Goal: Transaction & Acquisition: Purchase product/service

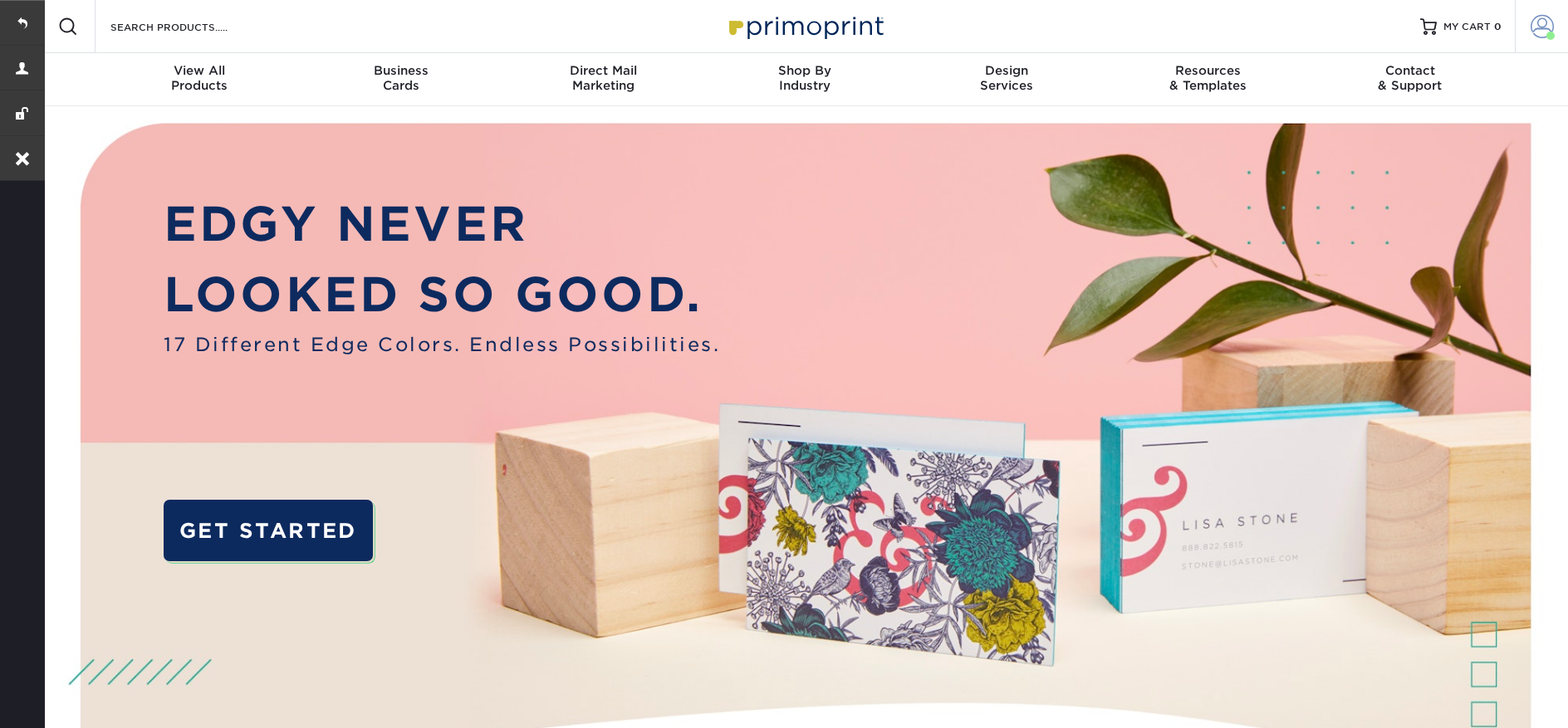
click at [1534, 20] on span at bounding box center [1542, 27] width 23 height 23
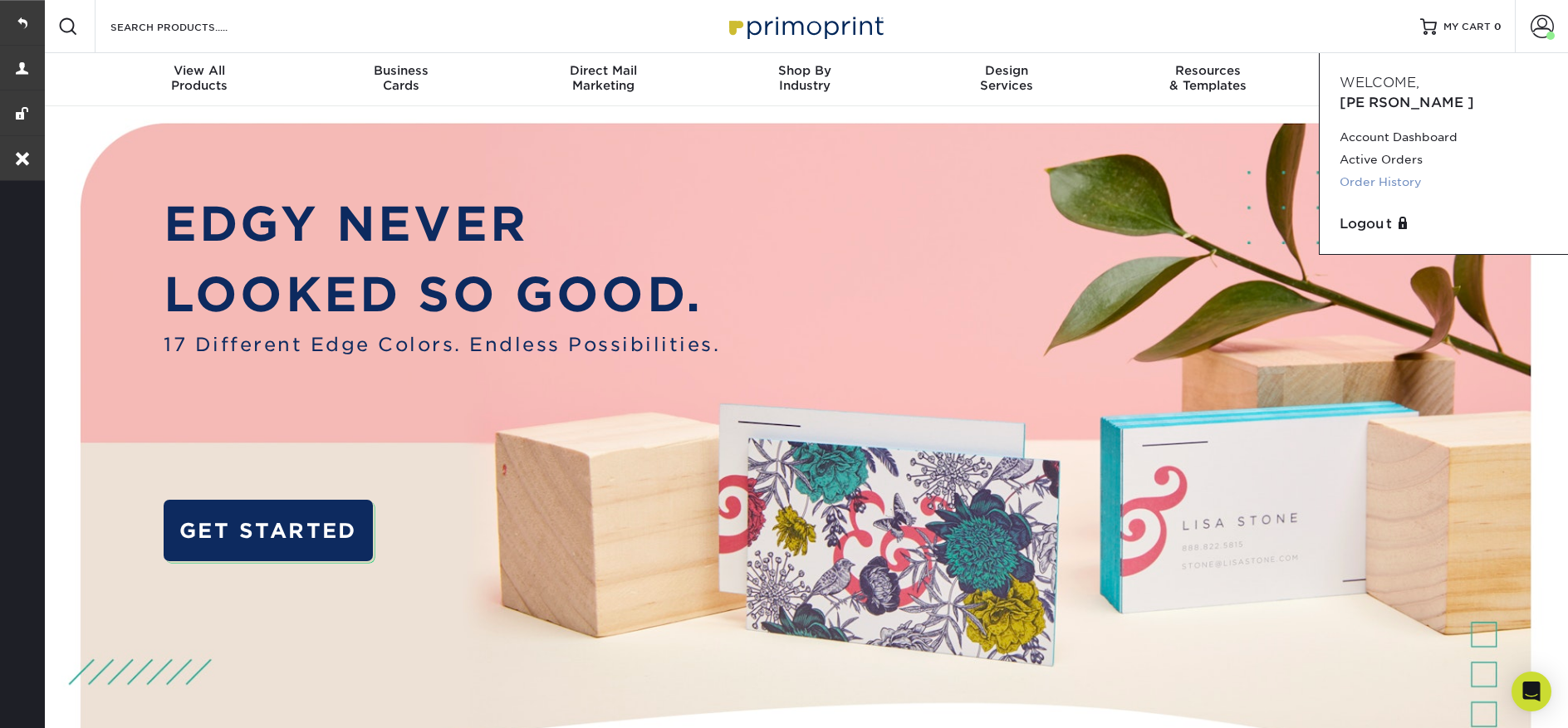
click at [1376, 171] on link "Order History" at bounding box center [1443, 182] width 209 height 23
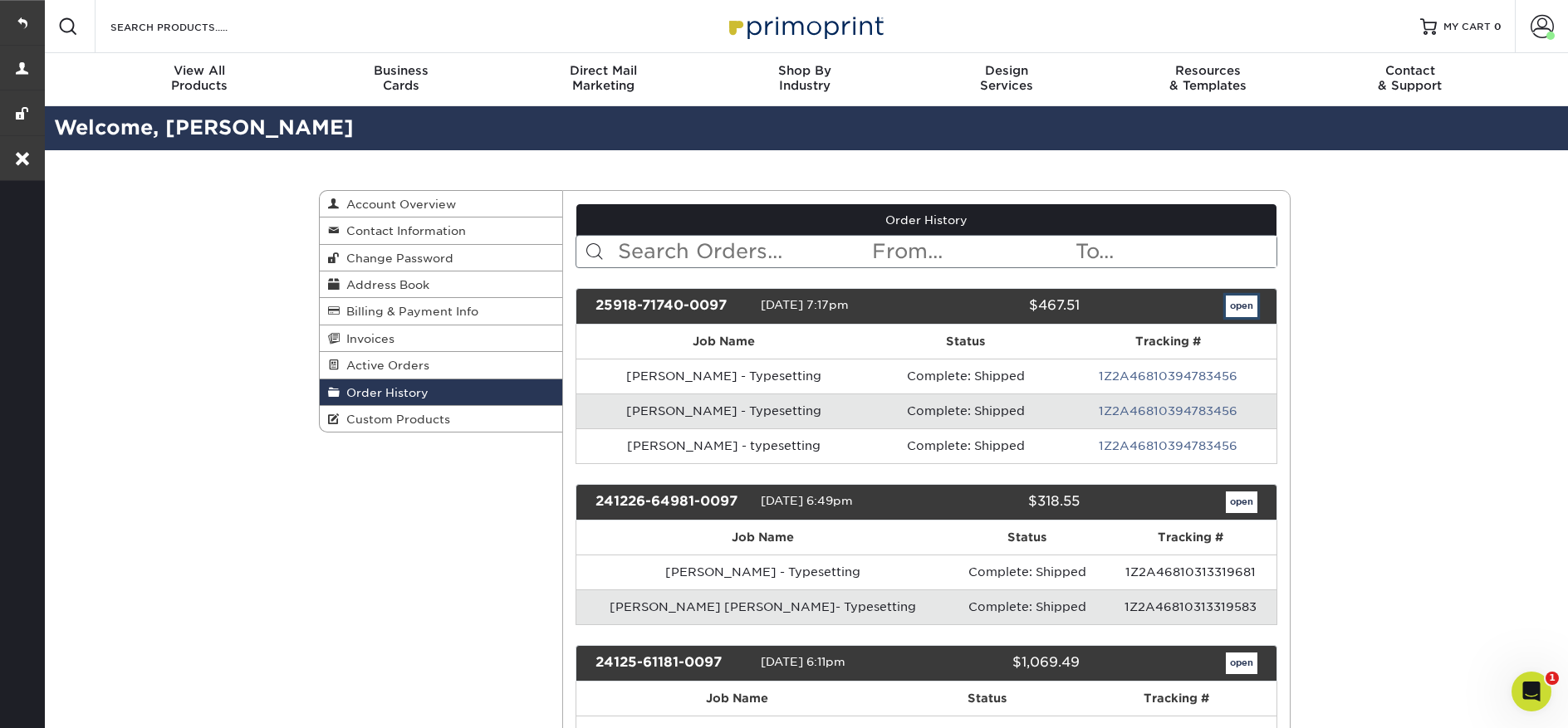
click at [1242, 312] on link "open" at bounding box center [1241, 306] width 32 height 22
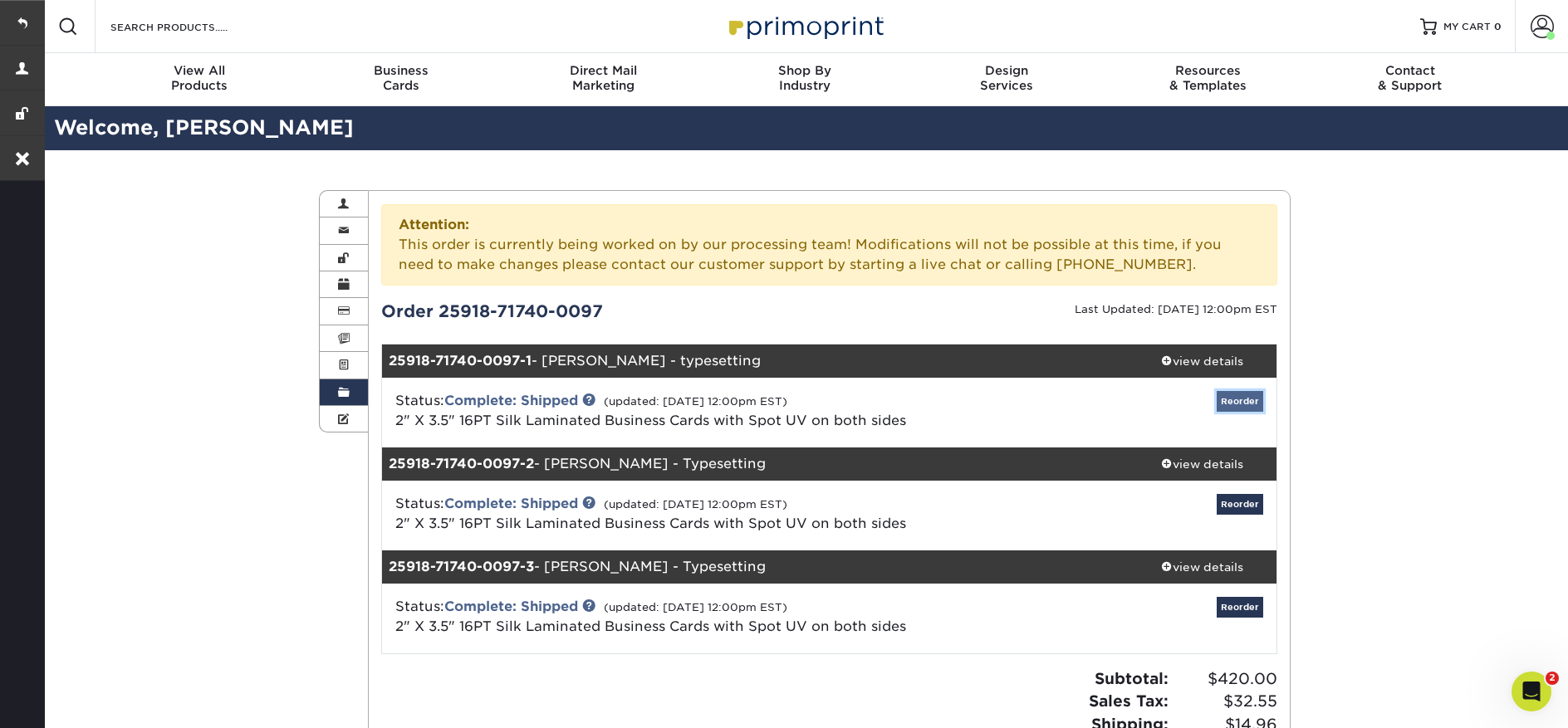
click at [1236, 406] on link "Reorder" at bounding box center [1239, 401] width 46 height 21
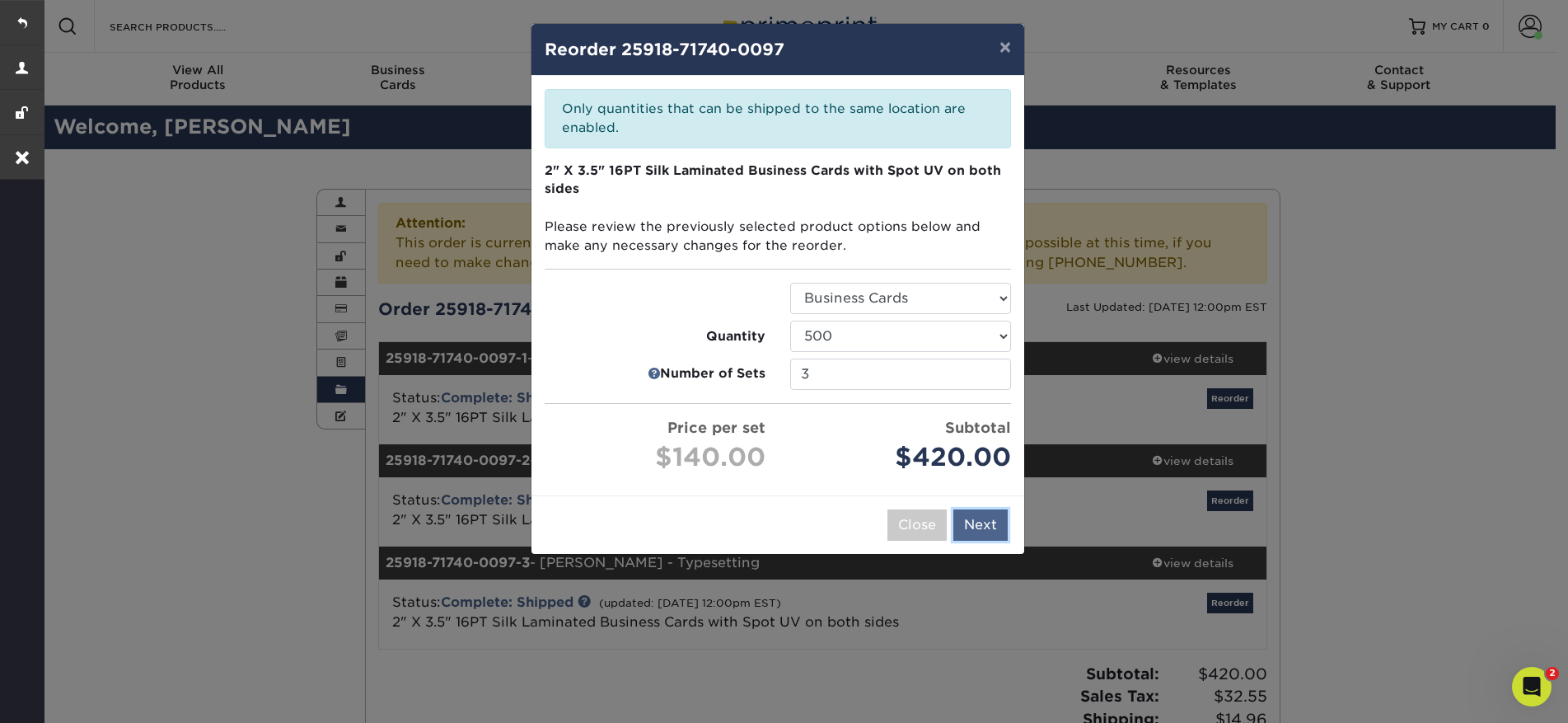
click at [985, 519] on button "Next" at bounding box center [981, 525] width 55 height 31
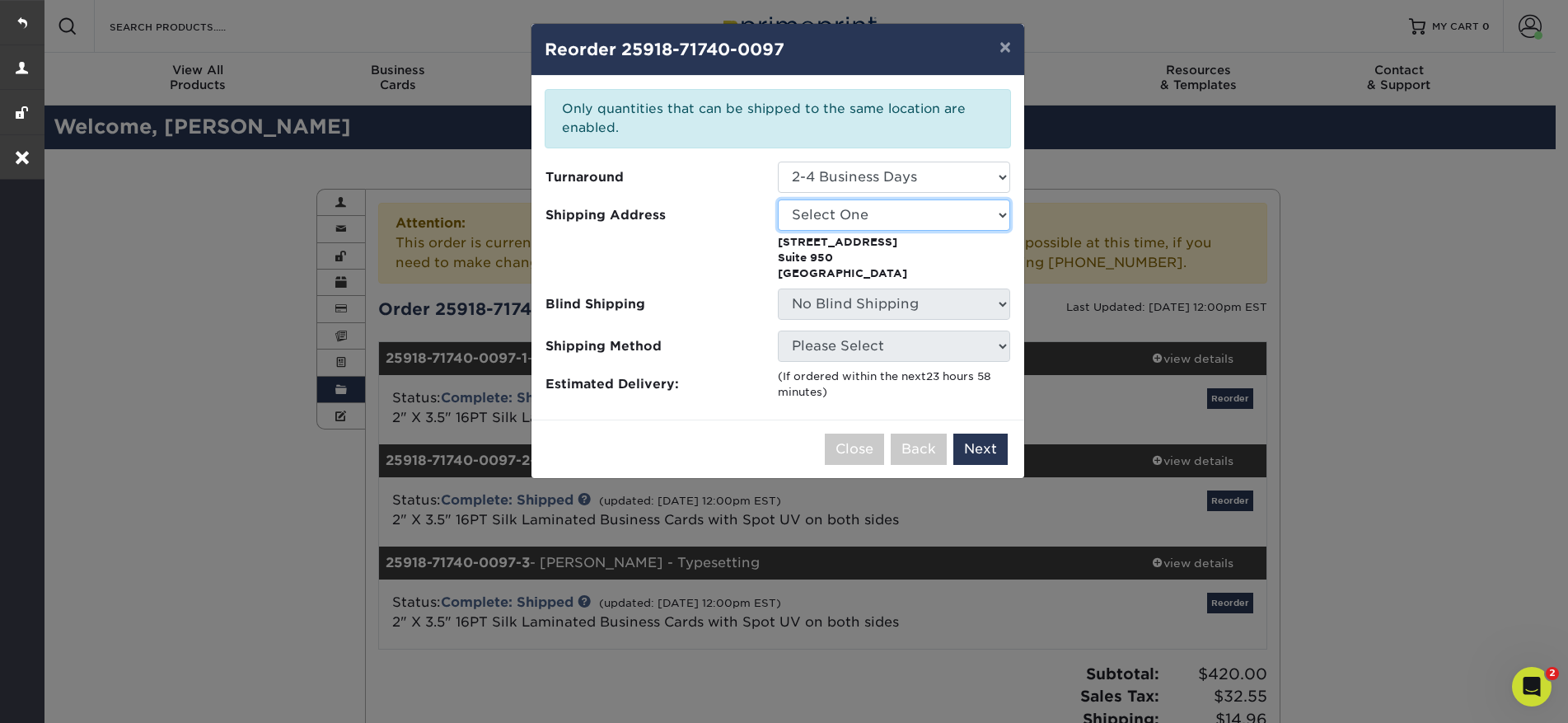
click at [830, 217] on select "Select One 402 W. Broadway, Suite 950 Carlsbad CA Driscoll Anderson Reynard Irv…" at bounding box center [894, 214] width 232 height 31
click at [889, 223] on select "Select One 402 W. Broadway, Suite 950 Carlsbad CA Driscoll Anderson Reynard Irv…" at bounding box center [894, 214] width 232 height 31
select select "286918"
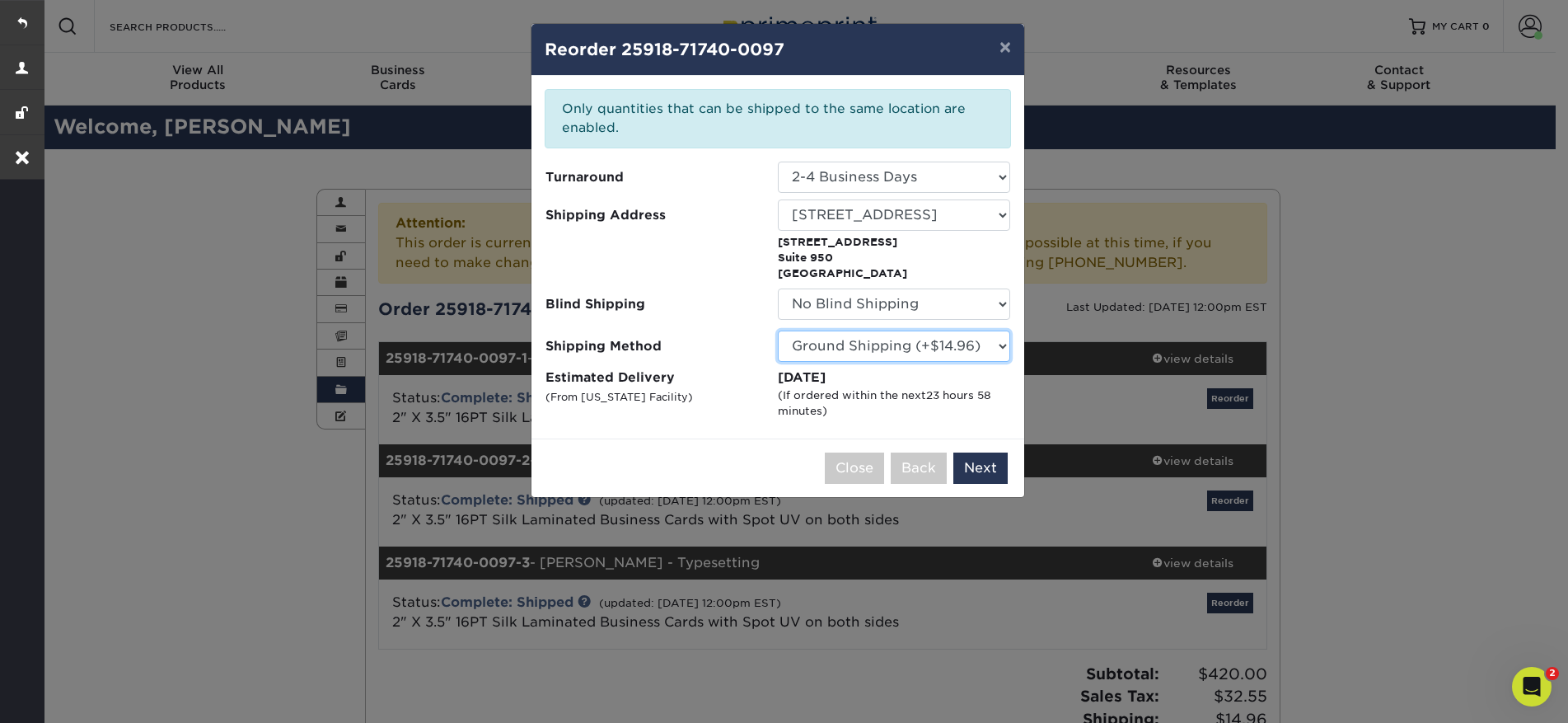
click at [912, 353] on select "Please Select Ground Shipping (+$14.96) 3 Day Shipping Service (+$15.33) 2 Day …" at bounding box center [894, 346] width 232 height 31
click at [778, 331] on select "Please Select Ground Shipping (+$14.96) 3 Day Shipping Service (+$15.33) 2 Day …" at bounding box center [894, 346] width 232 height 31
click at [996, 475] on button "Next" at bounding box center [981, 468] width 55 height 31
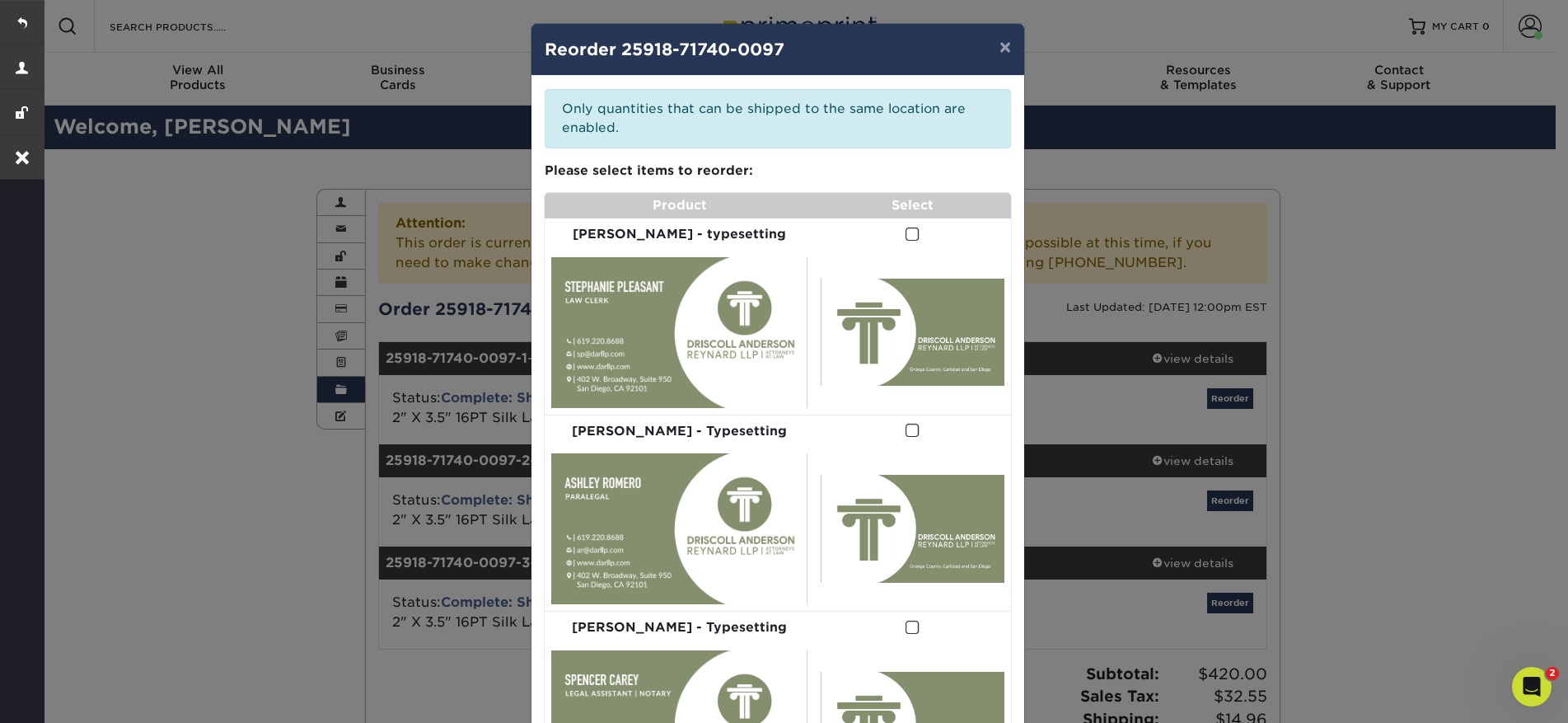
click at [905, 232] on span at bounding box center [913, 234] width 14 height 15
click at [0, 0] on input "checkbox" at bounding box center [0, 0] width 0 height 0
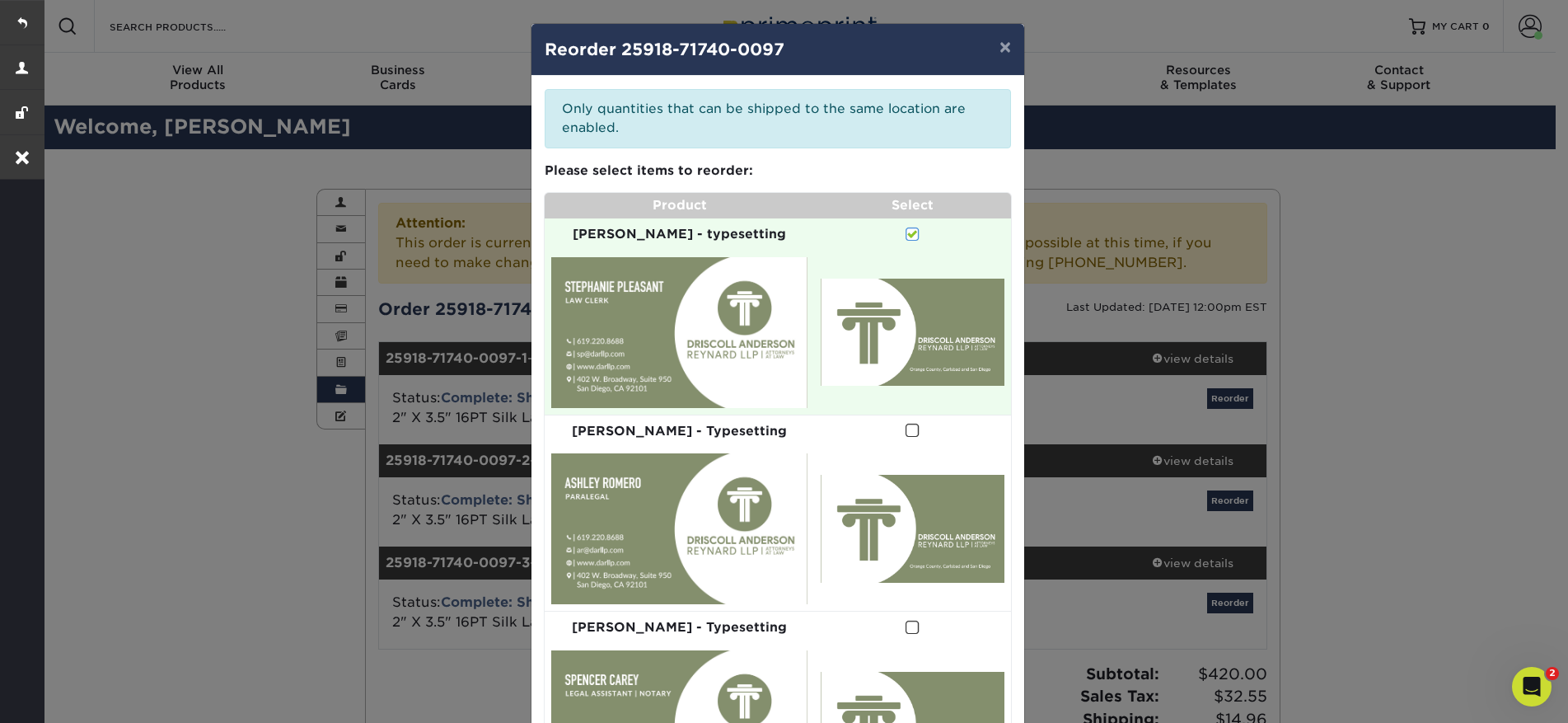
click at [905, 423] on span at bounding box center [913, 431] width 14 height 15
click at [0, 0] on input "checkbox" at bounding box center [0, 0] width 0 height 0
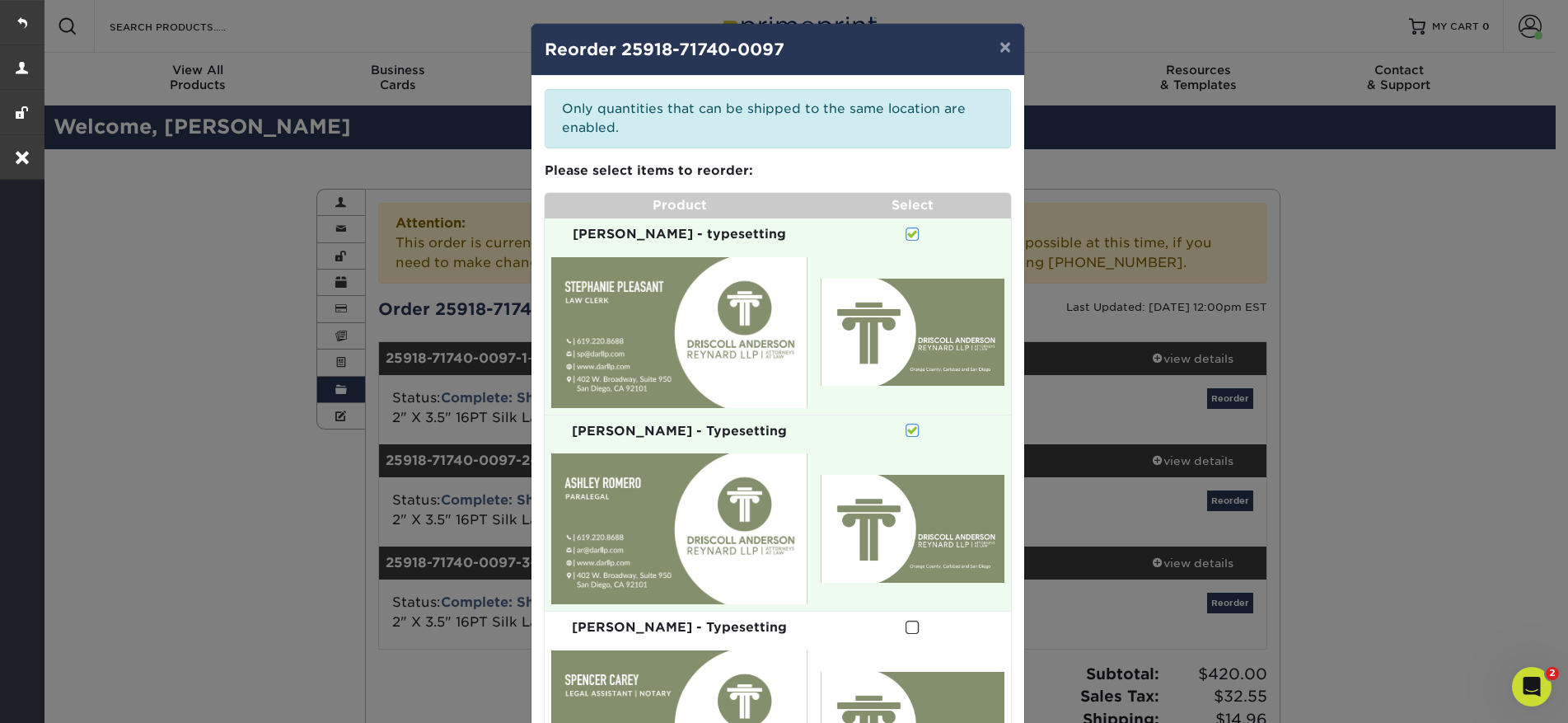
click at [905, 620] on span at bounding box center [913, 627] width 14 height 15
click at [0, 0] on input "checkbox" at bounding box center [0, 0] width 0 height 0
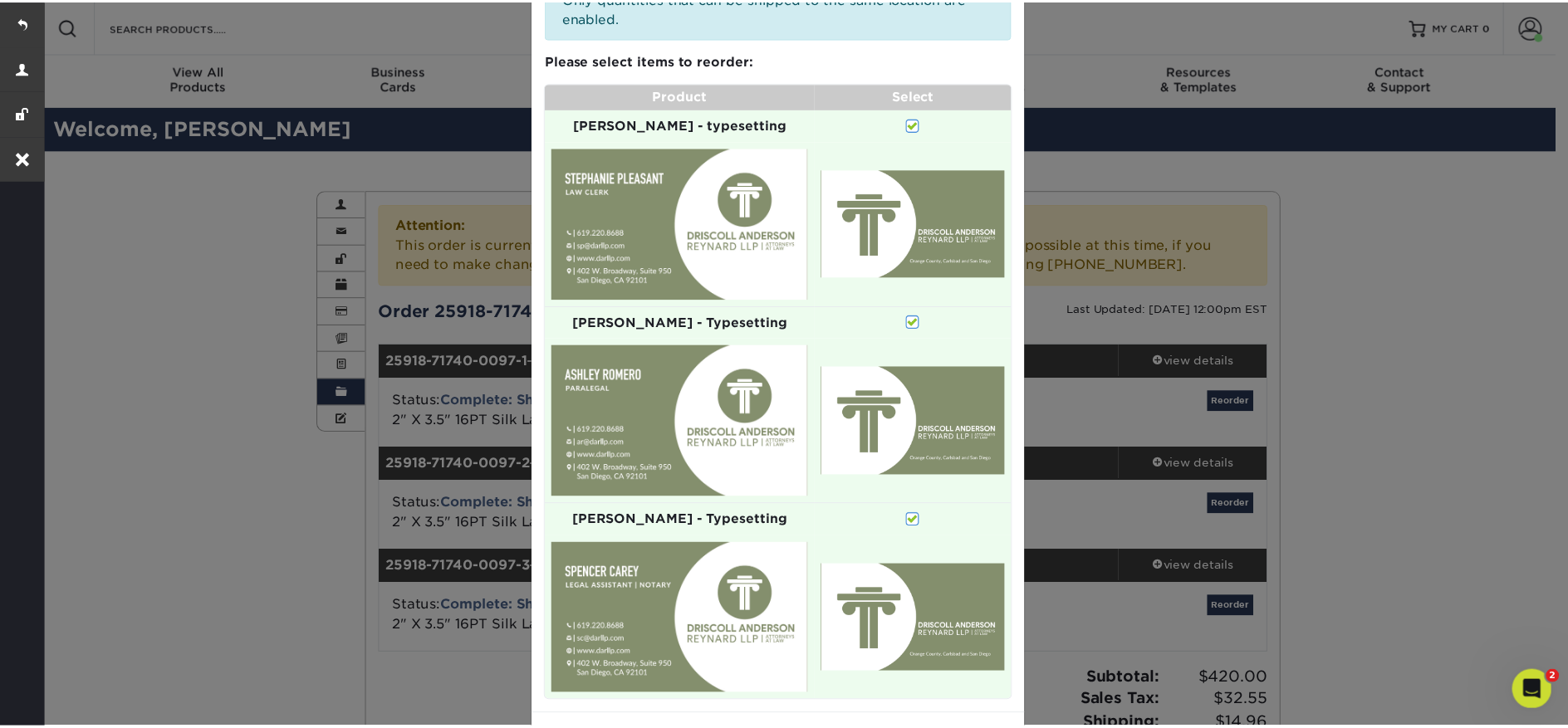
scroll to position [149, 0]
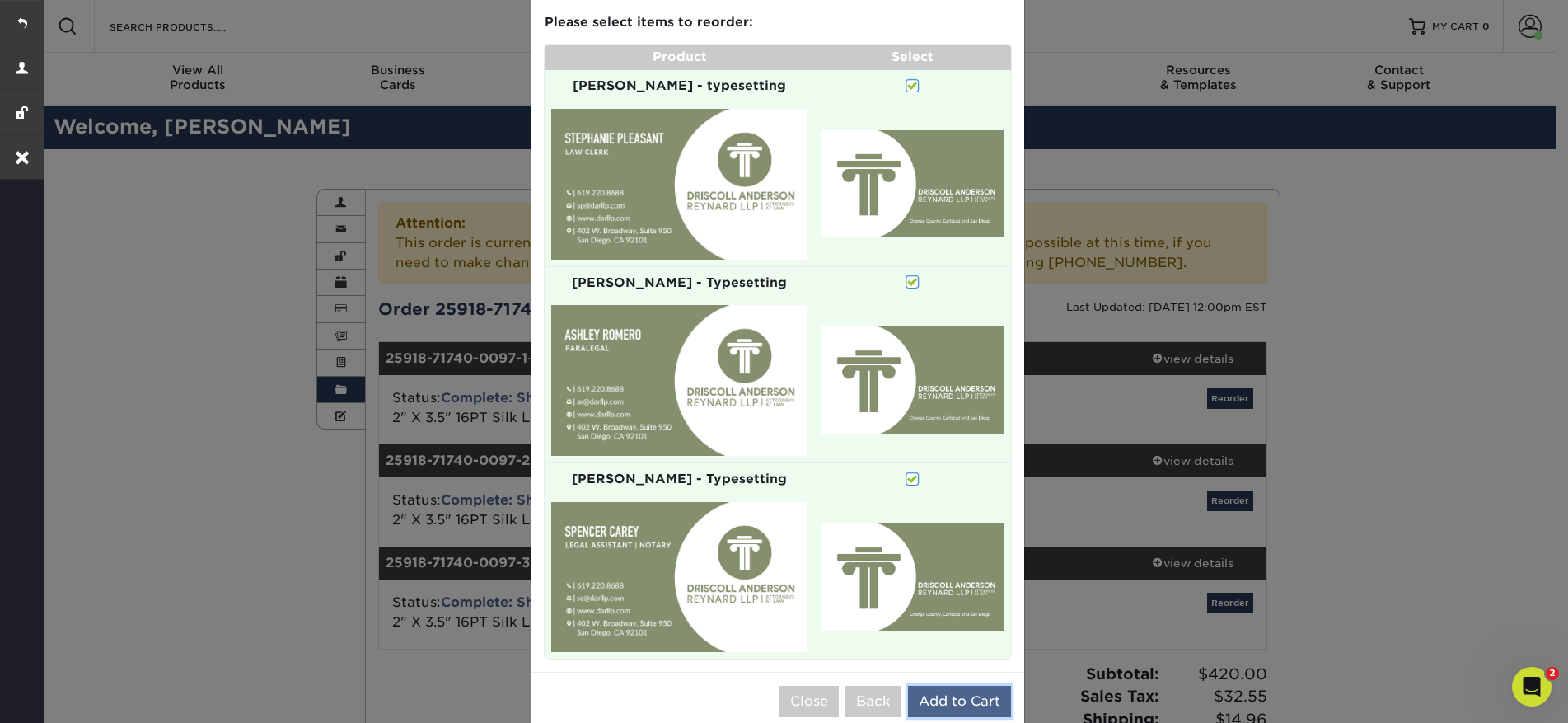
click at [974, 686] on button "Add to Cart" at bounding box center [959, 701] width 103 height 31
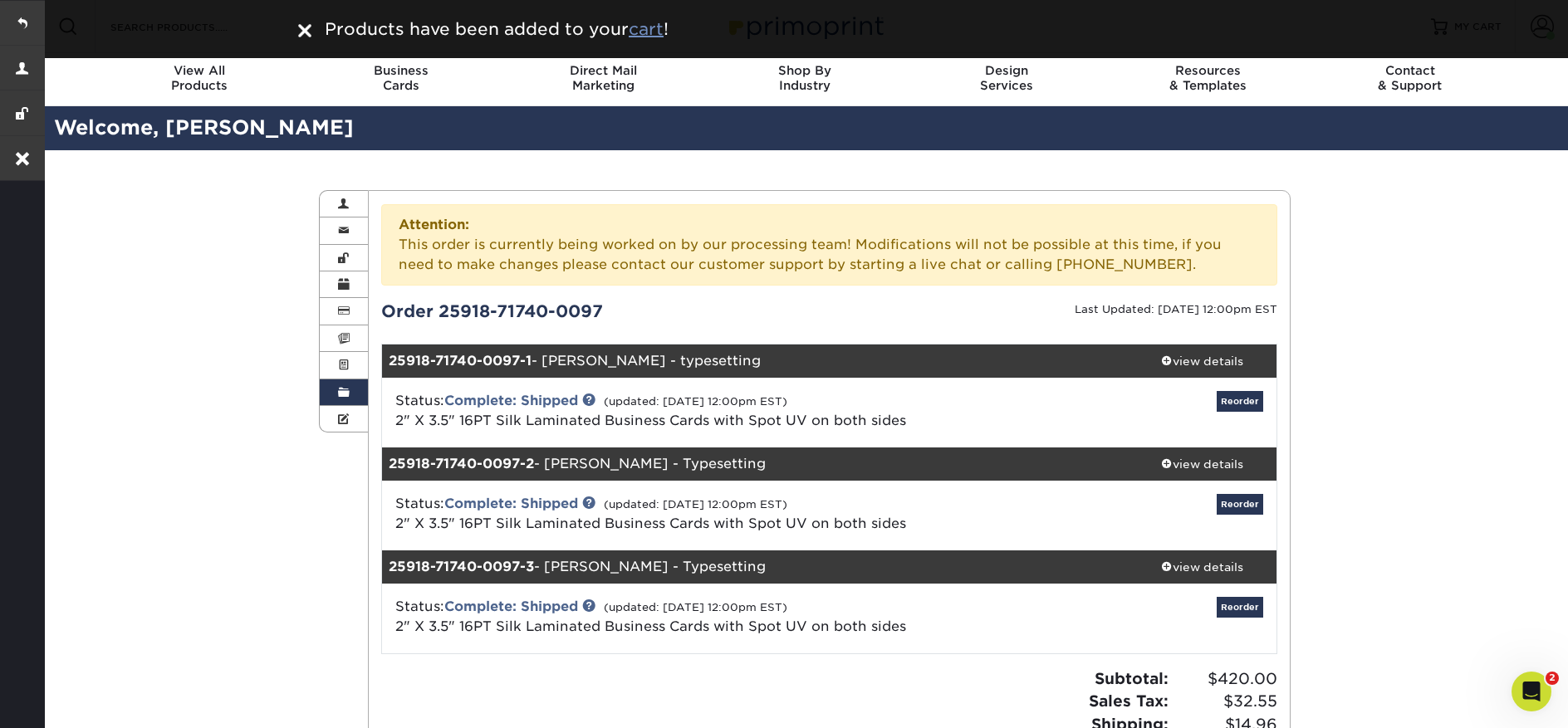
click at [642, 29] on u "cart" at bounding box center [646, 29] width 35 height 20
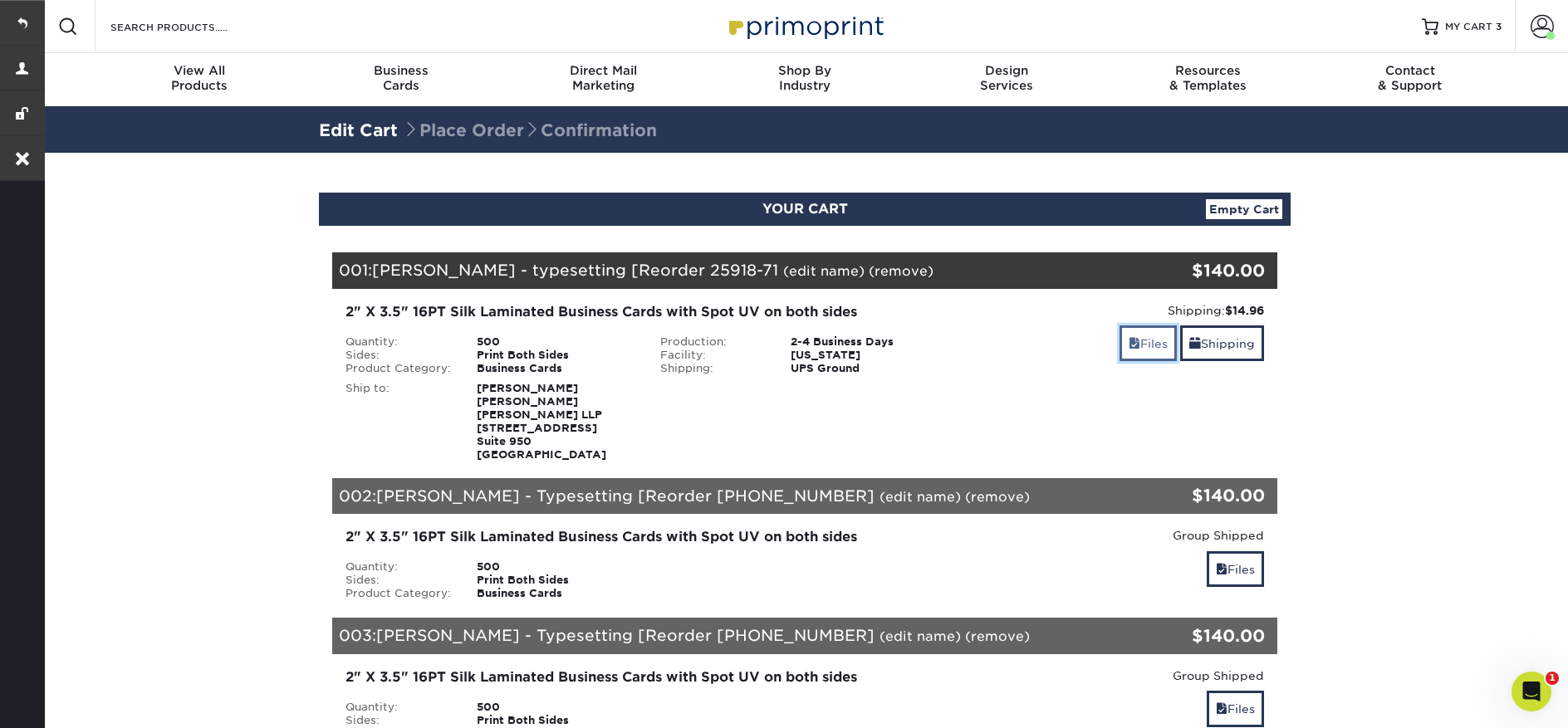
click at [1146, 344] on link "Files" at bounding box center [1147, 343] width 57 height 36
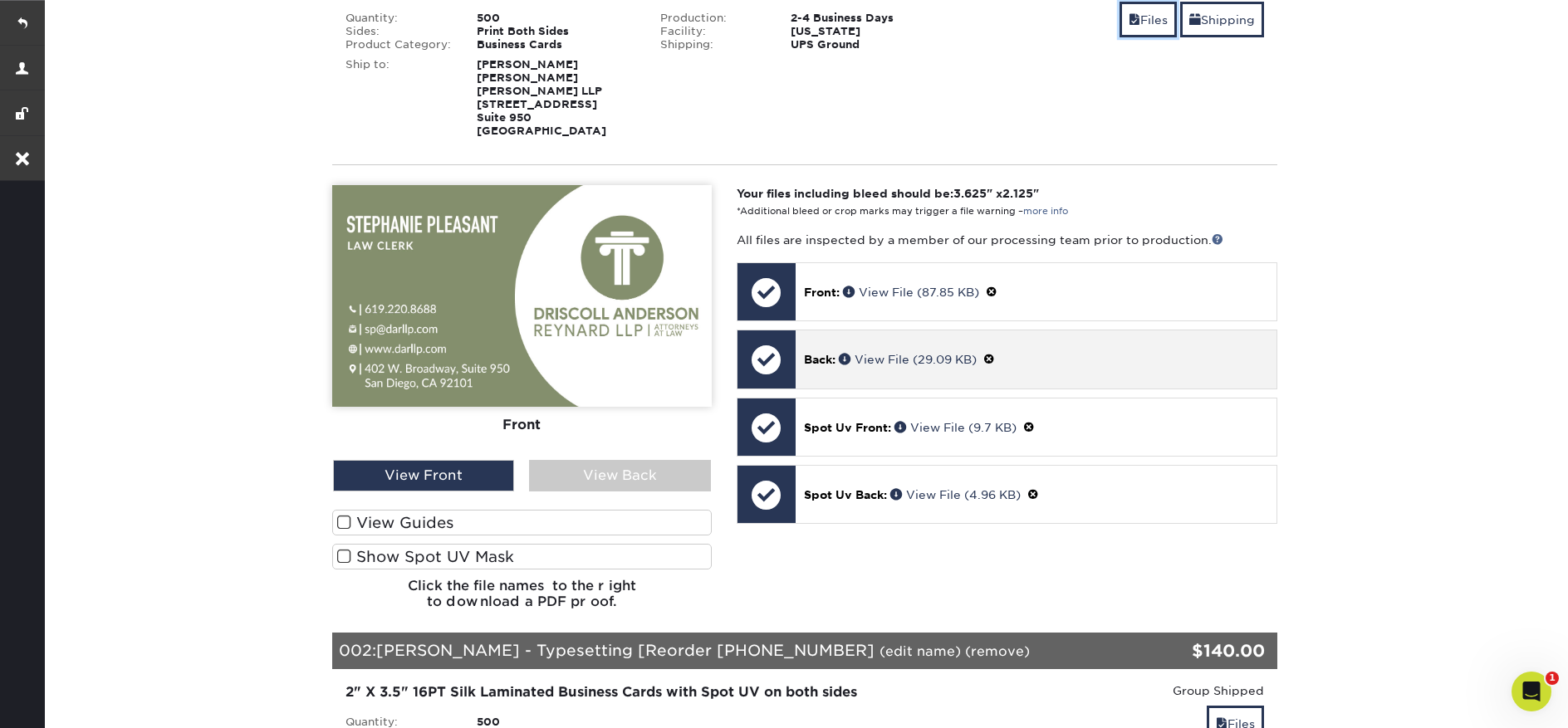
scroll to position [343, 0]
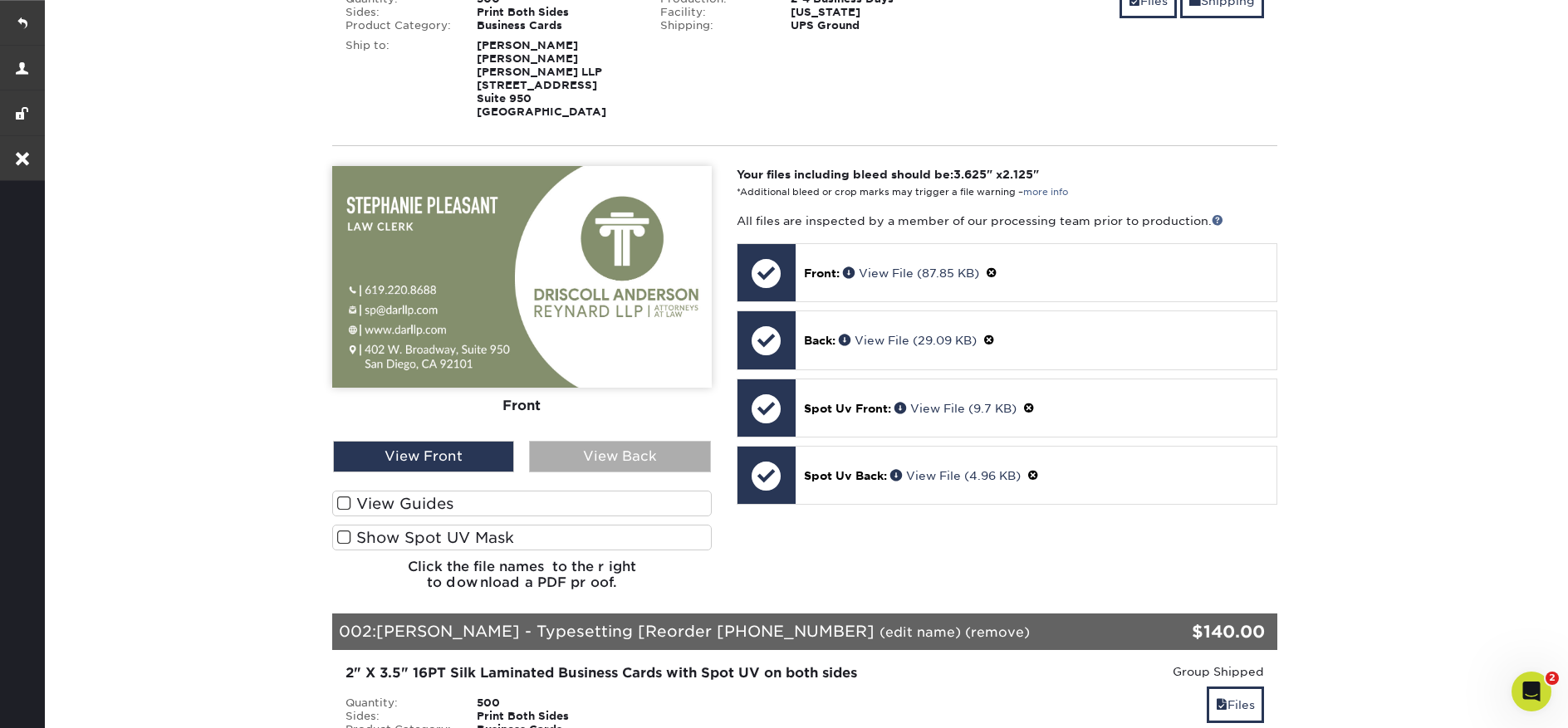
click at [629, 459] on div "View Back" at bounding box center [620, 456] width 181 height 32
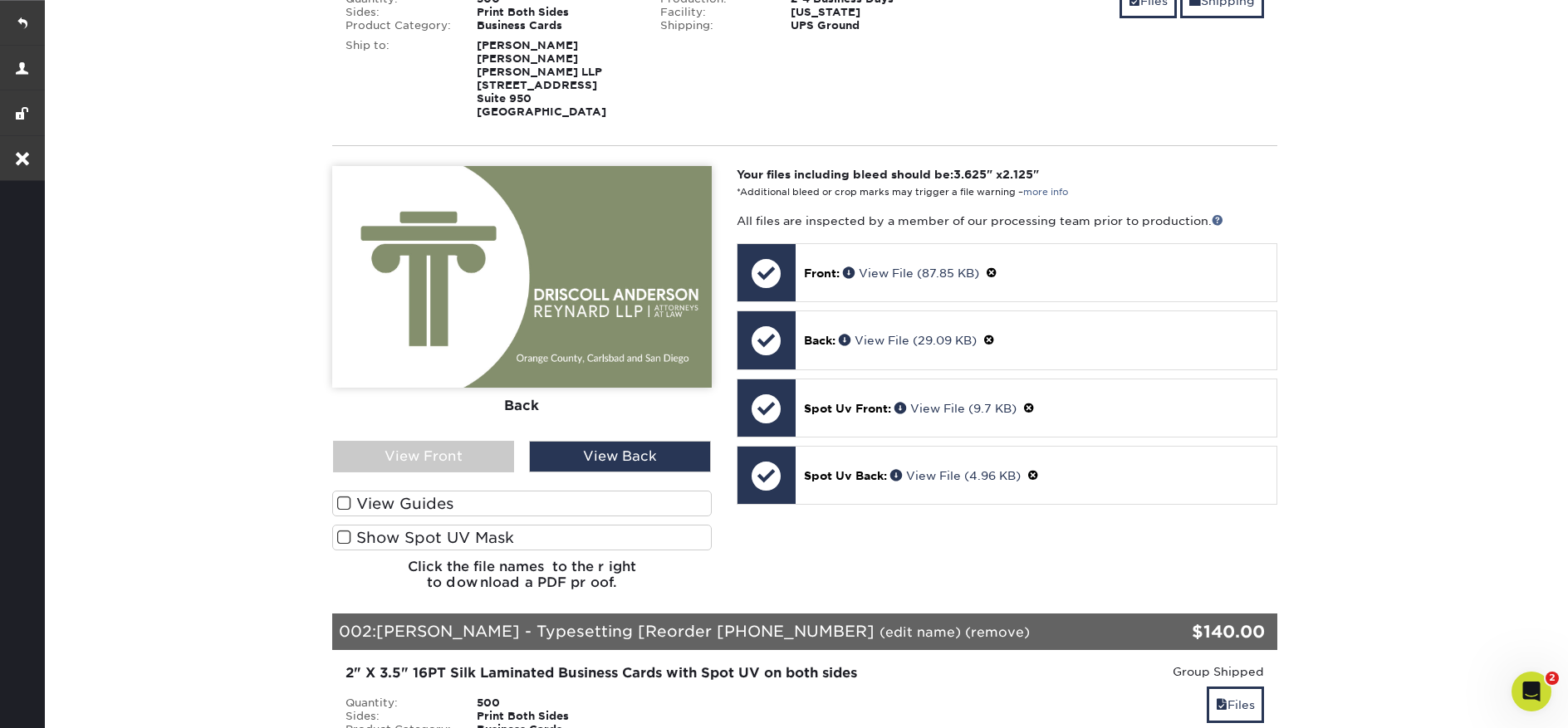
click at [569, 538] on label "Show Spot UV Mask" at bounding box center [522, 537] width 379 height 25
click at [0, 0] on input "Show Spot UV Mask" at bounding box center [0, 0] width 0 height 0
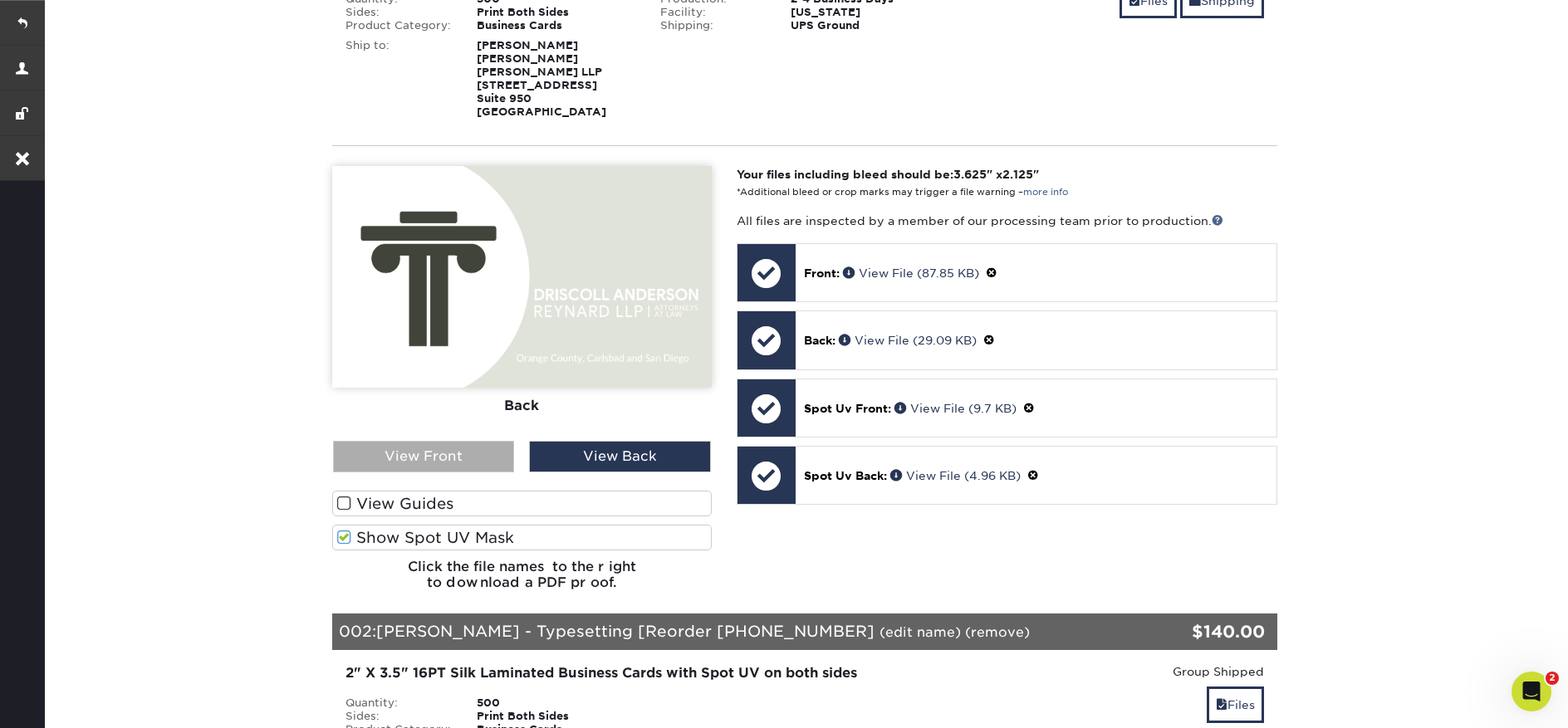
click at [444, 457] on div "View Front" at bounding box center [424, 456] width 181 height 32
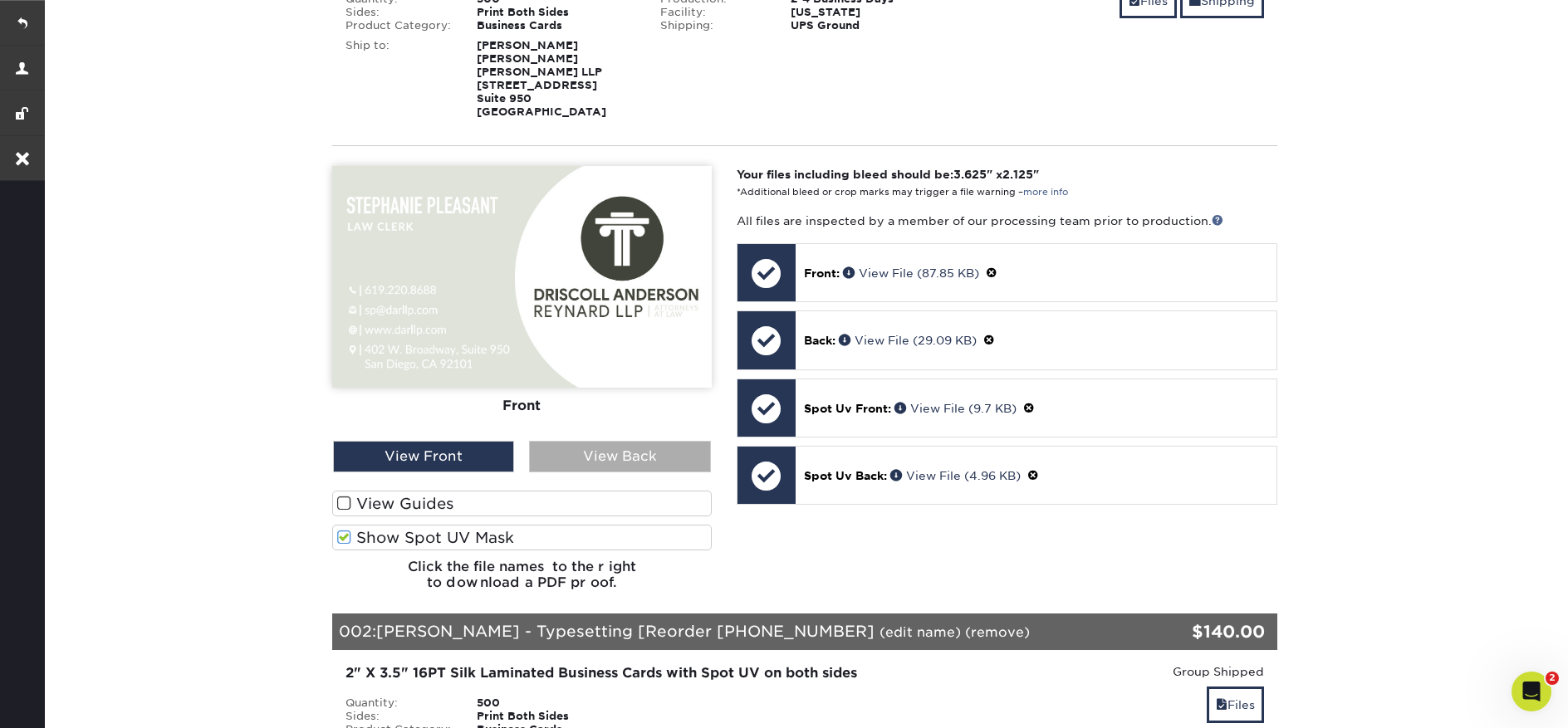
click at [629, 456] on div "View Back" at bounding box center [620, 456] width 181 height 32
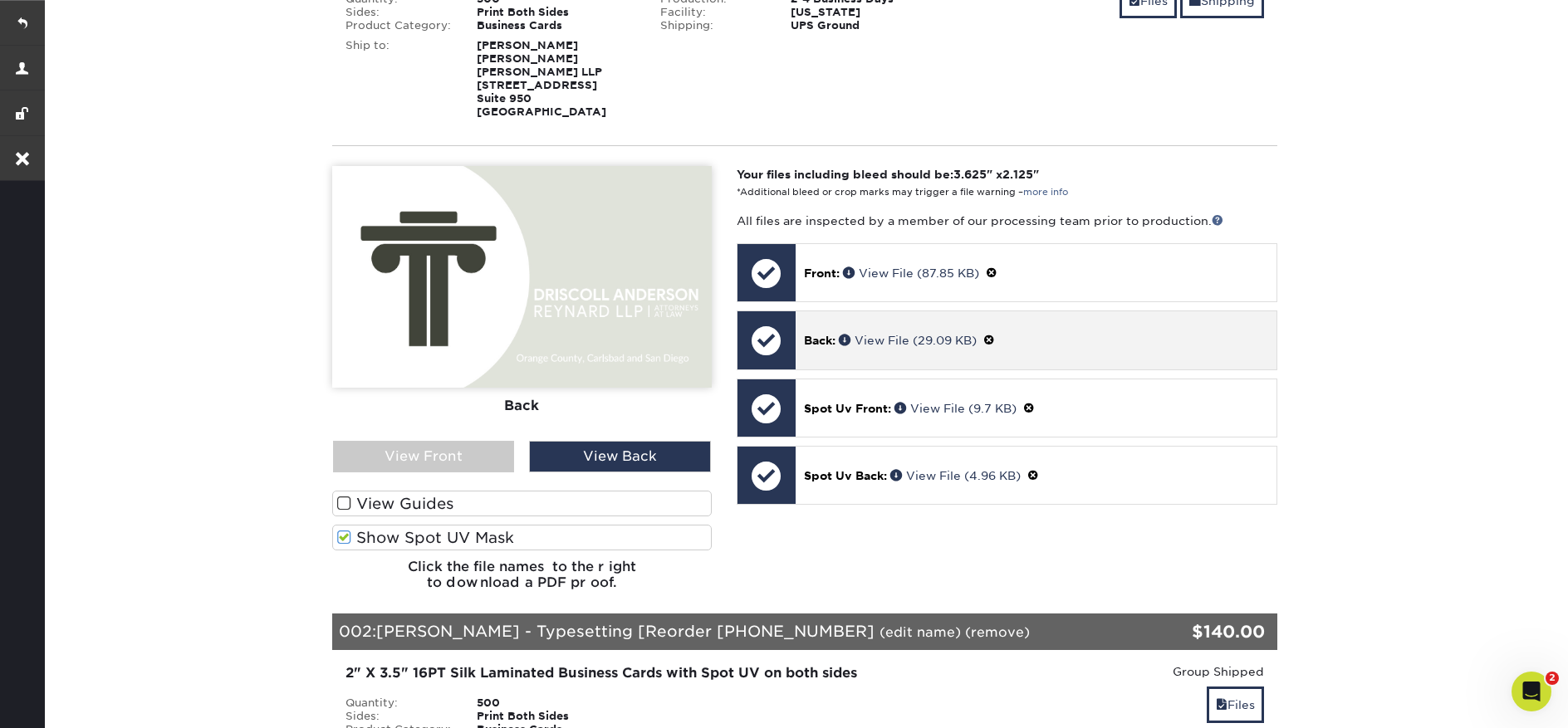
click at [994, 342] on span at bounding box center [988, 341] width 12 height 14
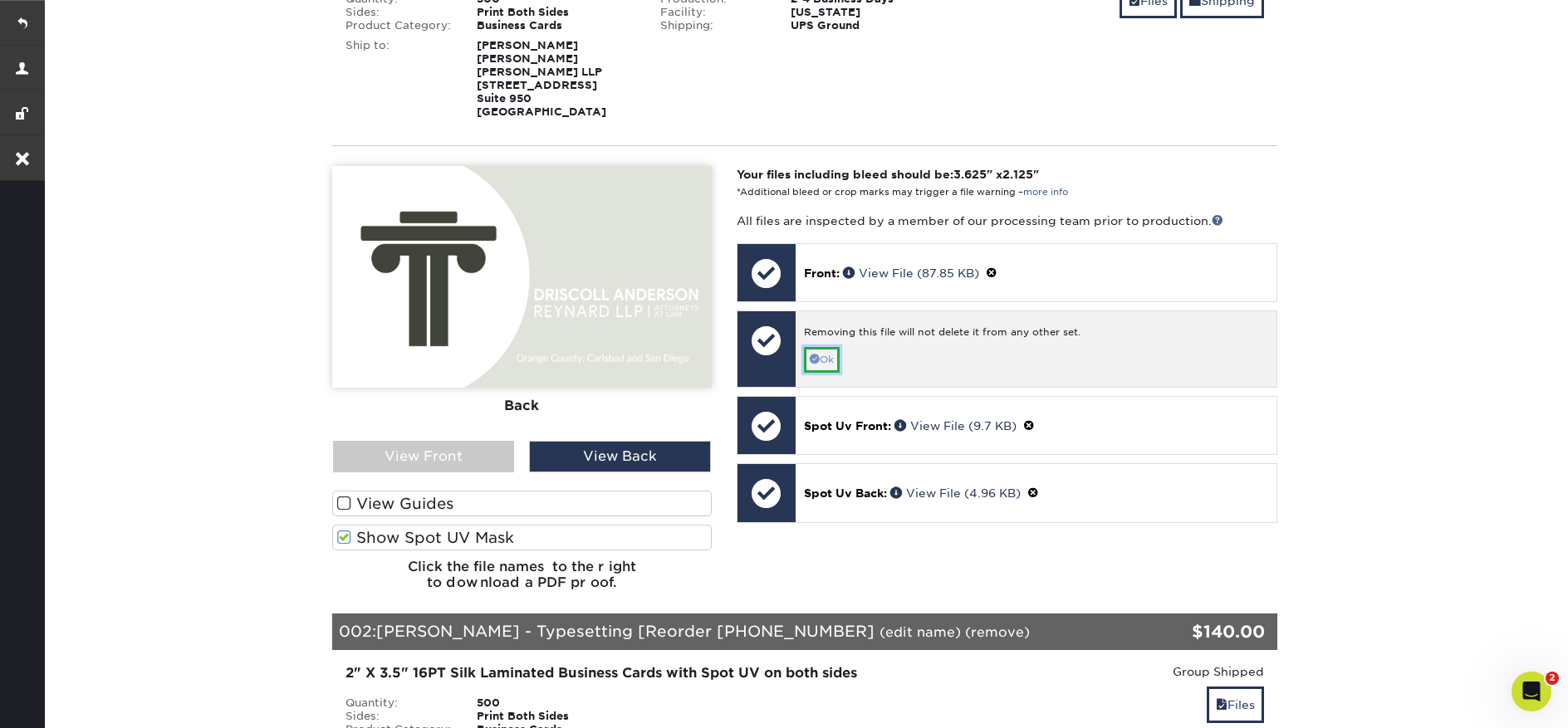
click at [835, 359] on link "Ok" at bounding box center [822, 359] width 36 height 25
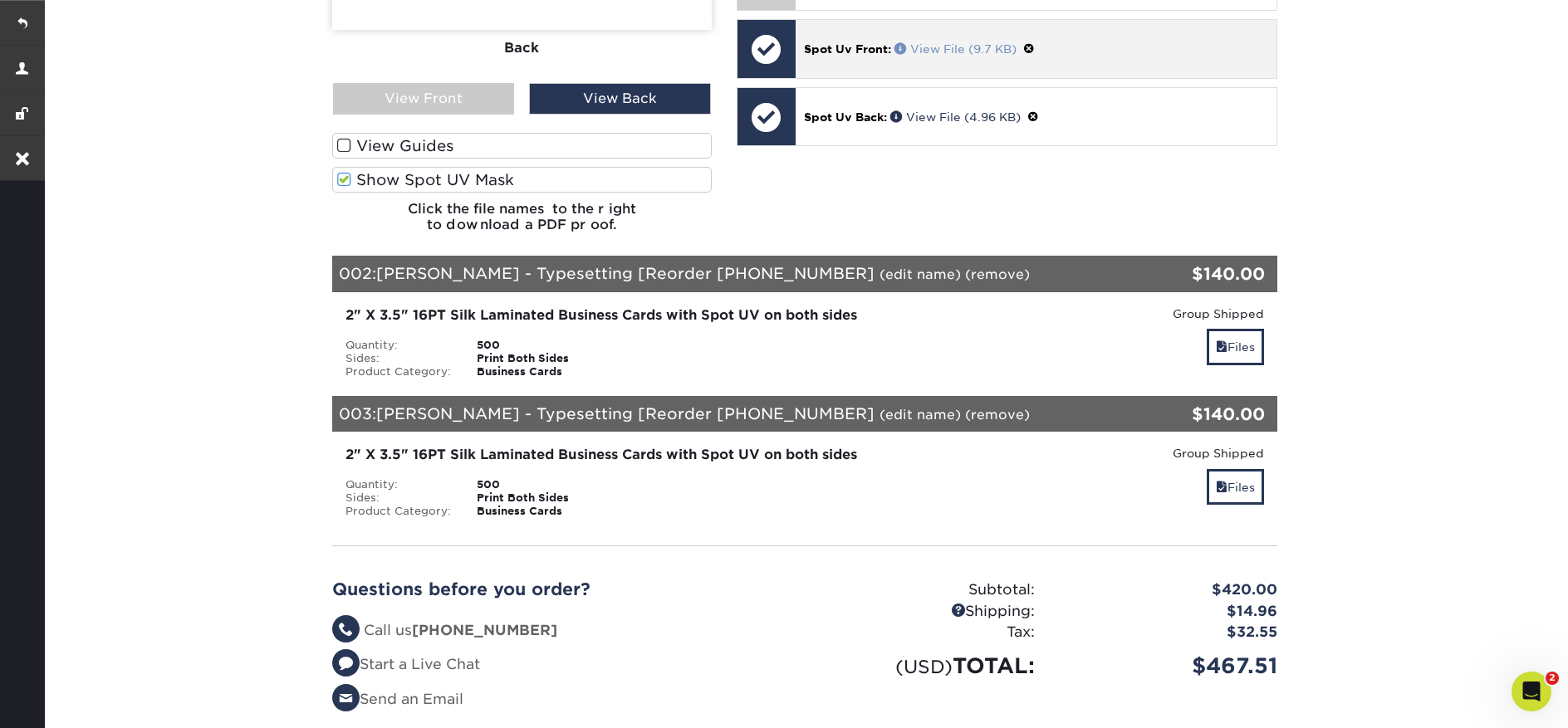
scroll to position [705, 0]
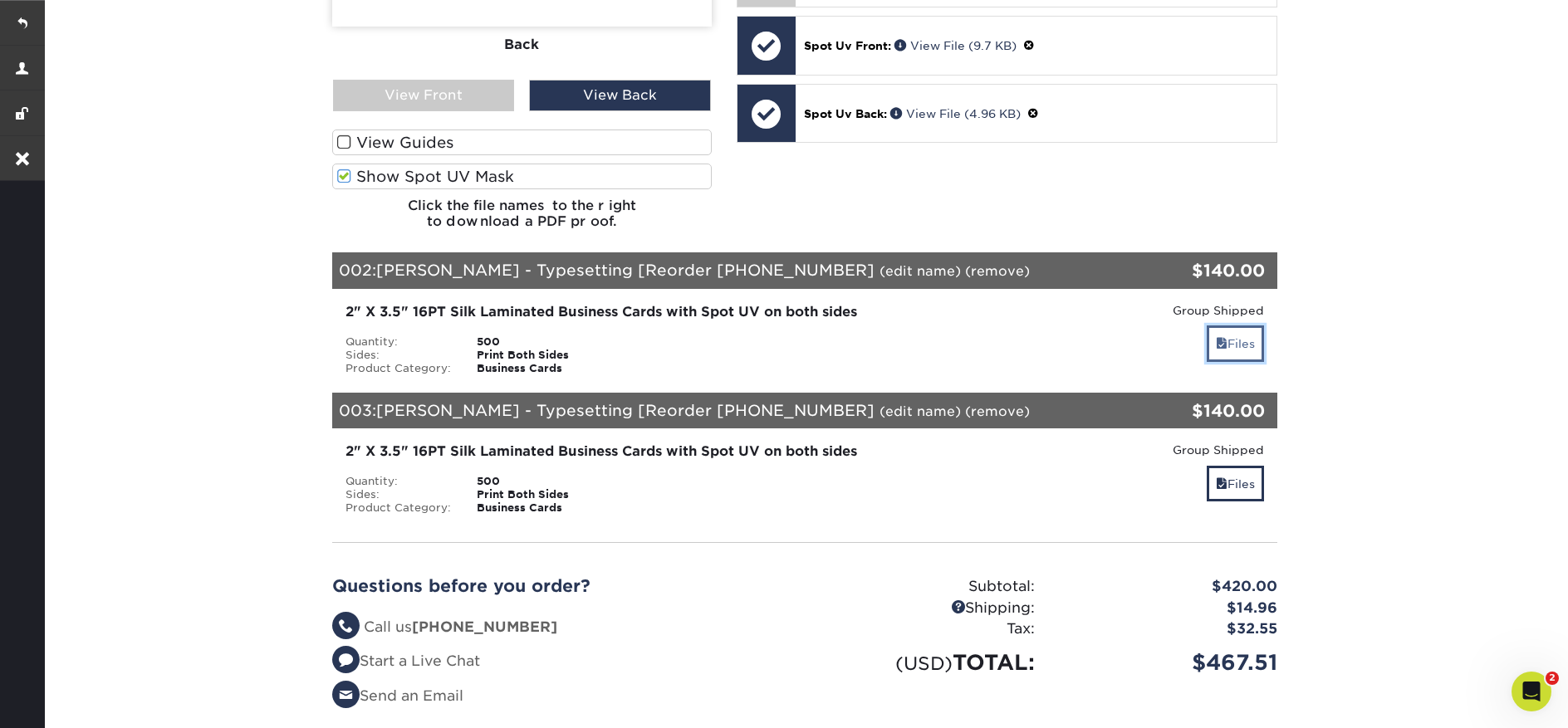
click at [1235, 341] on link "Files" at bounding box center [1235, 343] width 57 height 36
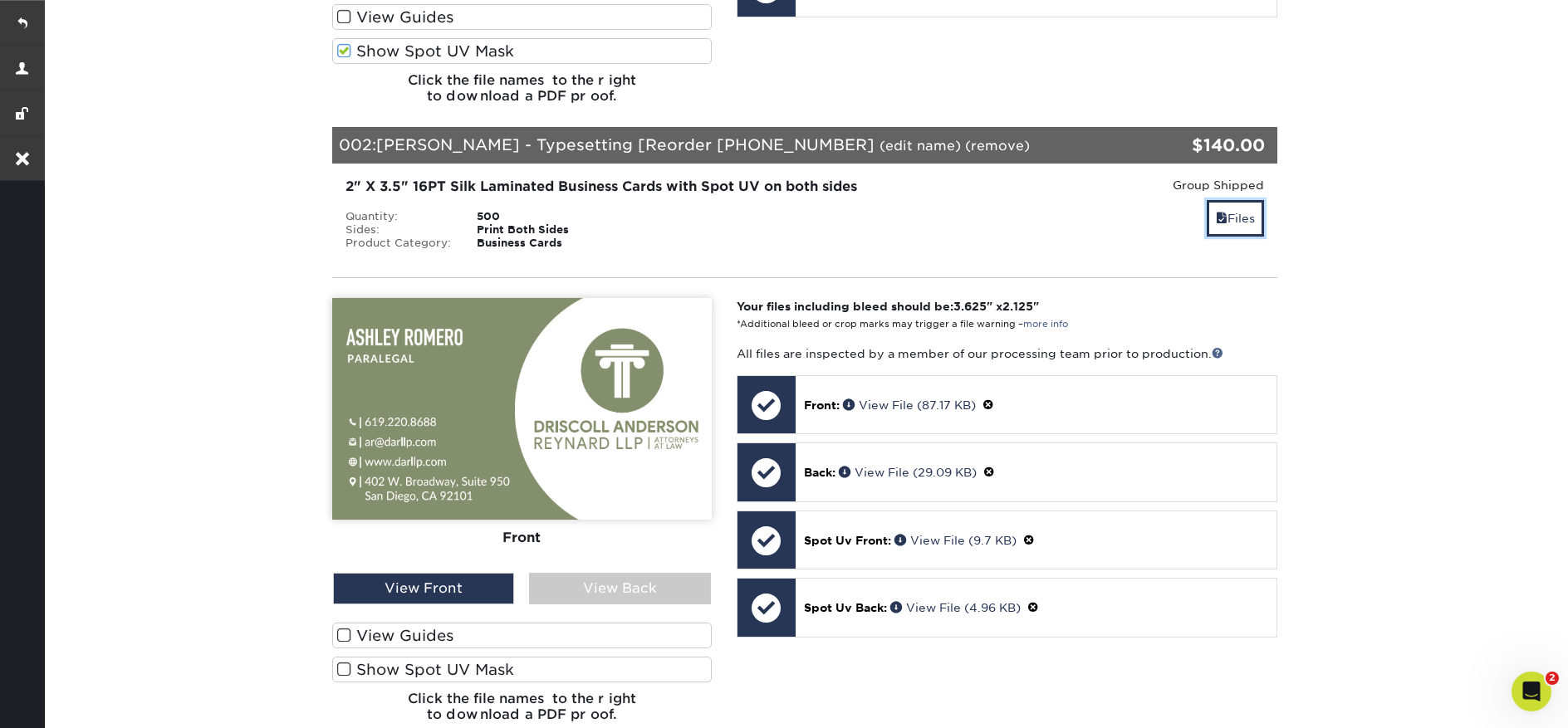
scroll to position [885, 0]
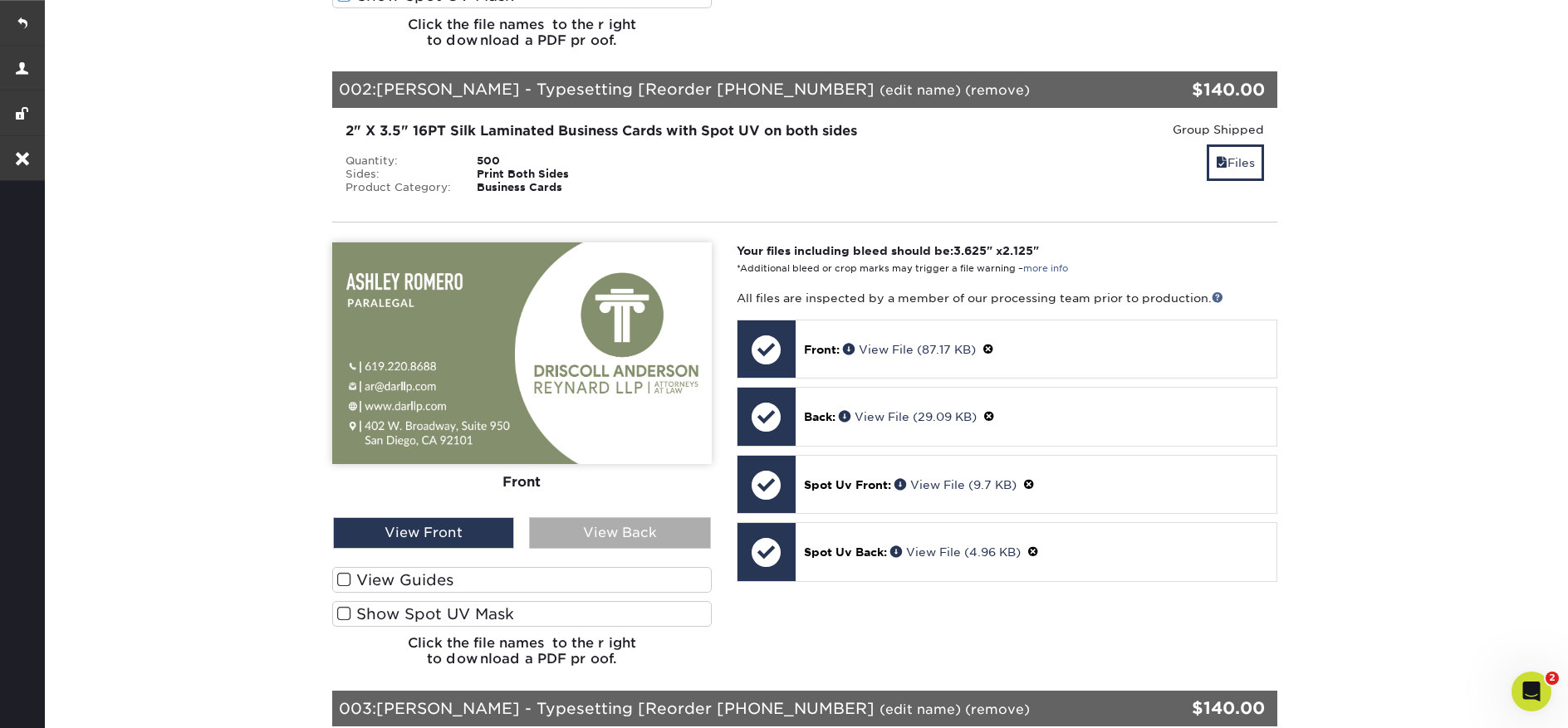
click at [669, 531] on div "View Back" at bounding box center [620, 533] width 181 height 32
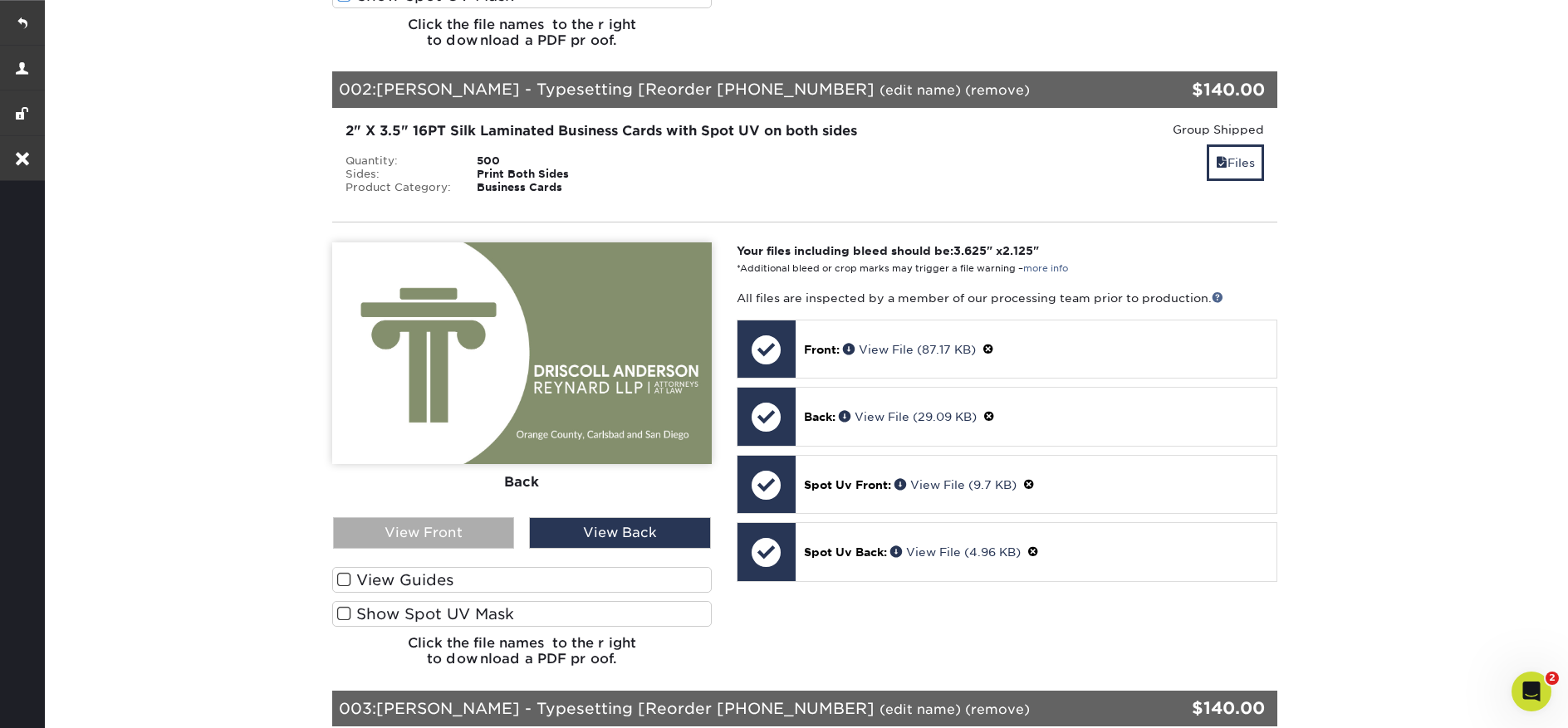
click at [471, 531] on div "View Front" at bounding box center [424, 533] width 181 height 32
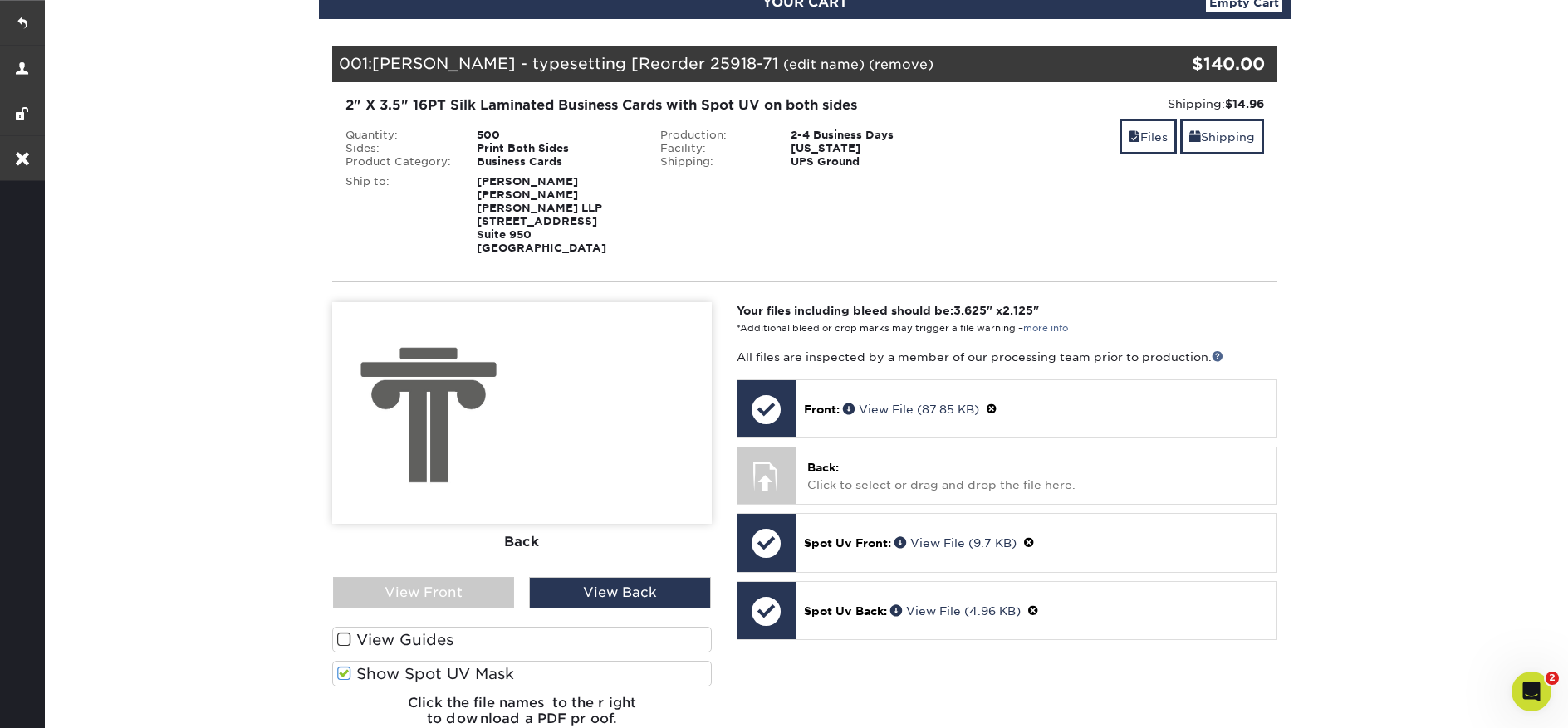
scroll to position [515, 0]
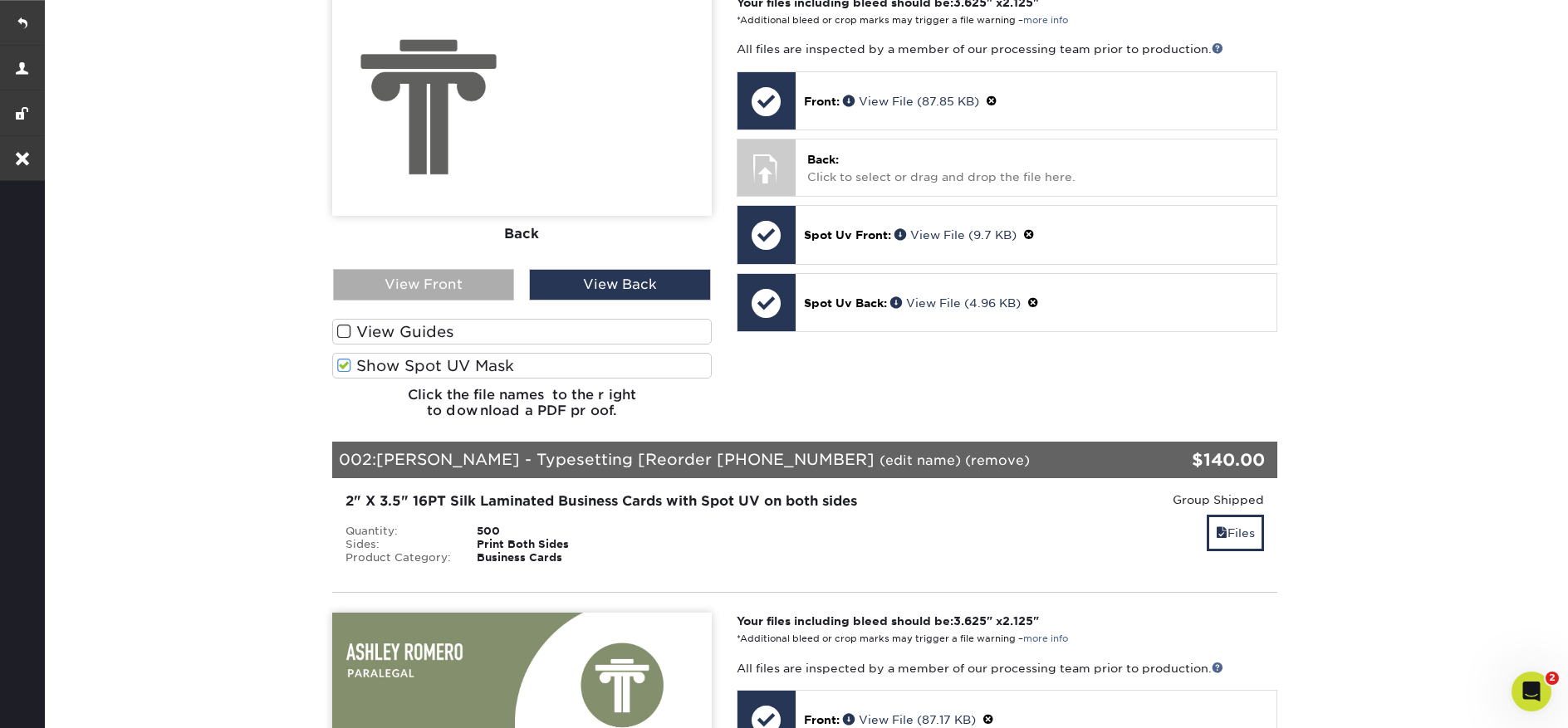
click at [486, 289] on div "View Front" at bounding box center [424, 285] width 181 height 32
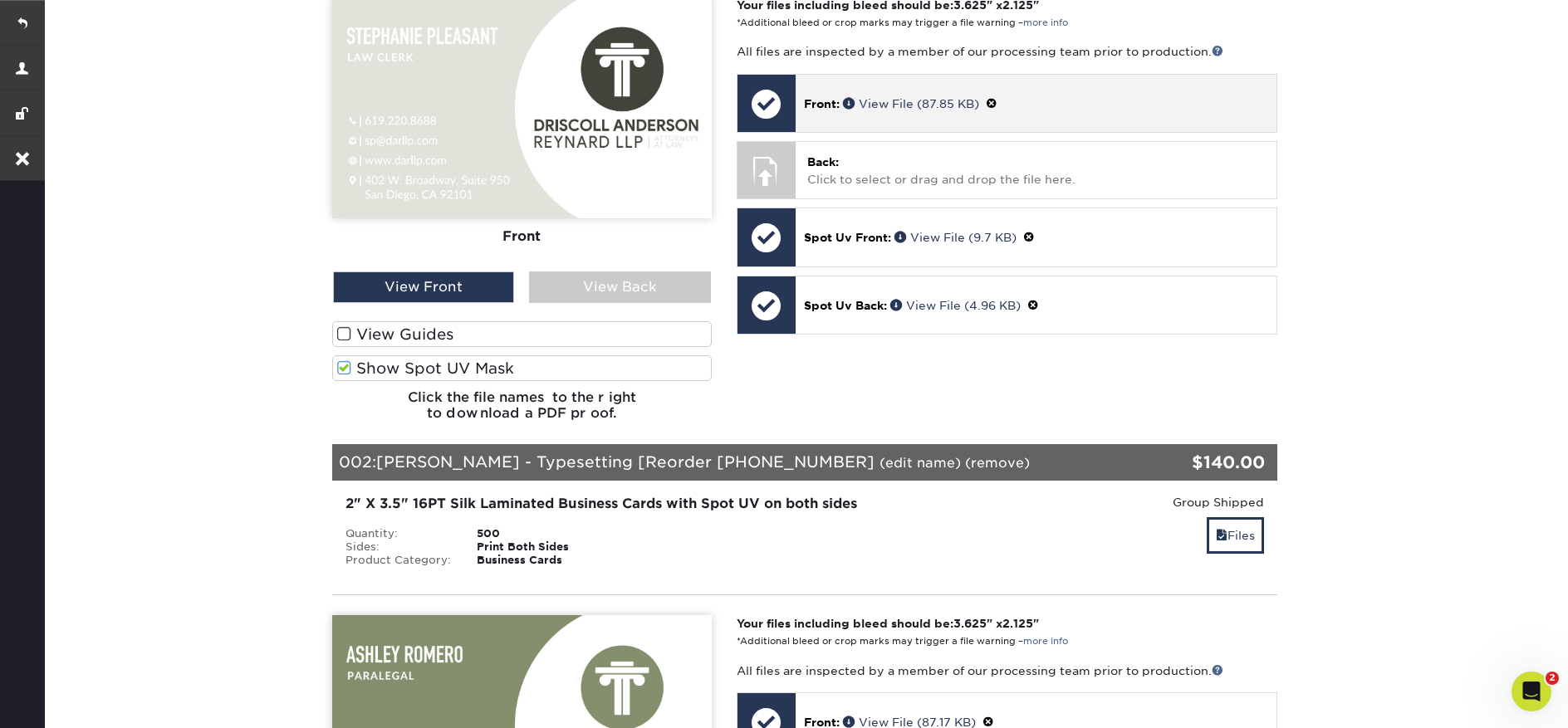
scroll to position [511, 0]
click at [1002, 106] on p "Front: View File (87.85 KB)" at bounding box center [1036, 104] width 464 height 17
click at [996, 102] on span at bounding box center [991, 104] width 12 height 14
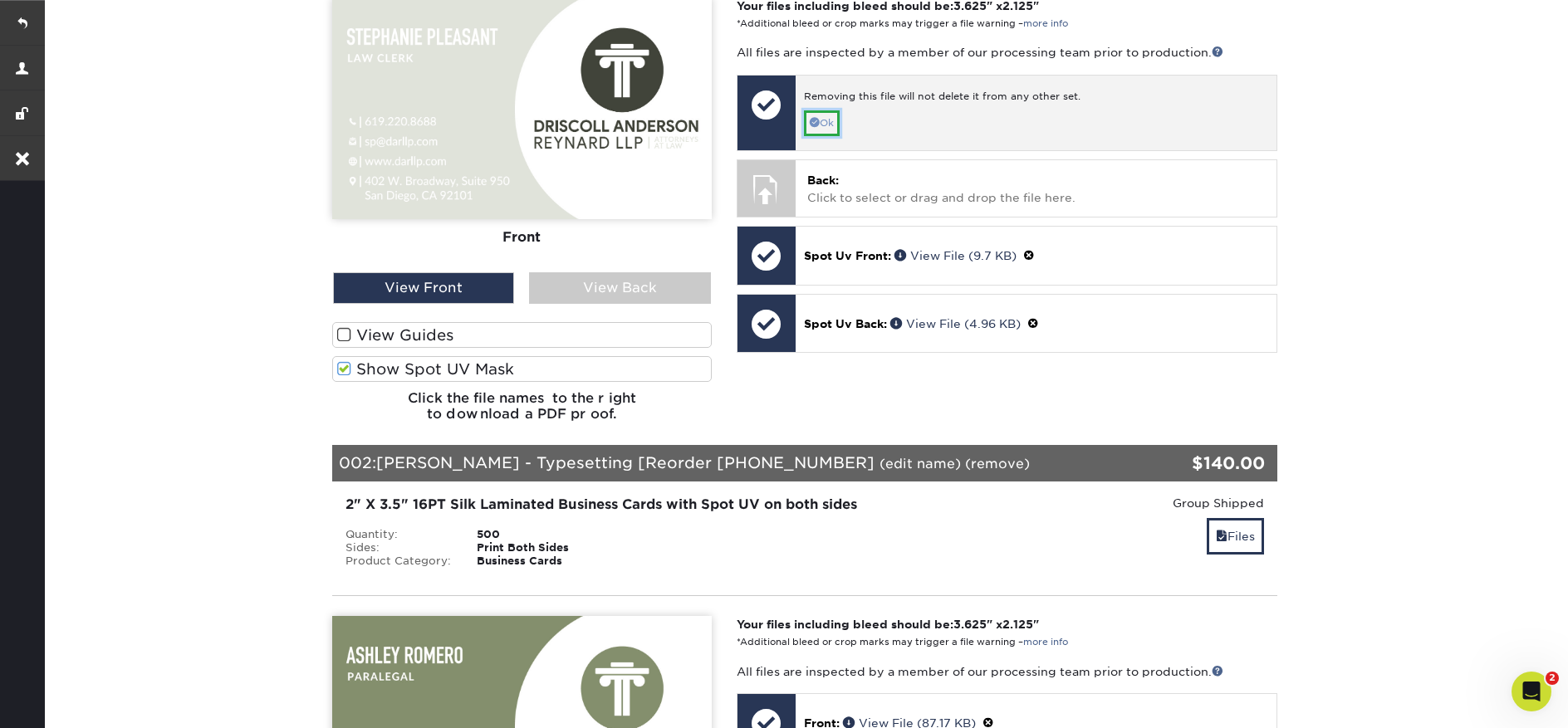
click at [827, 127] on link "Ok" at bounding box center [822, 123] width 36 height 25
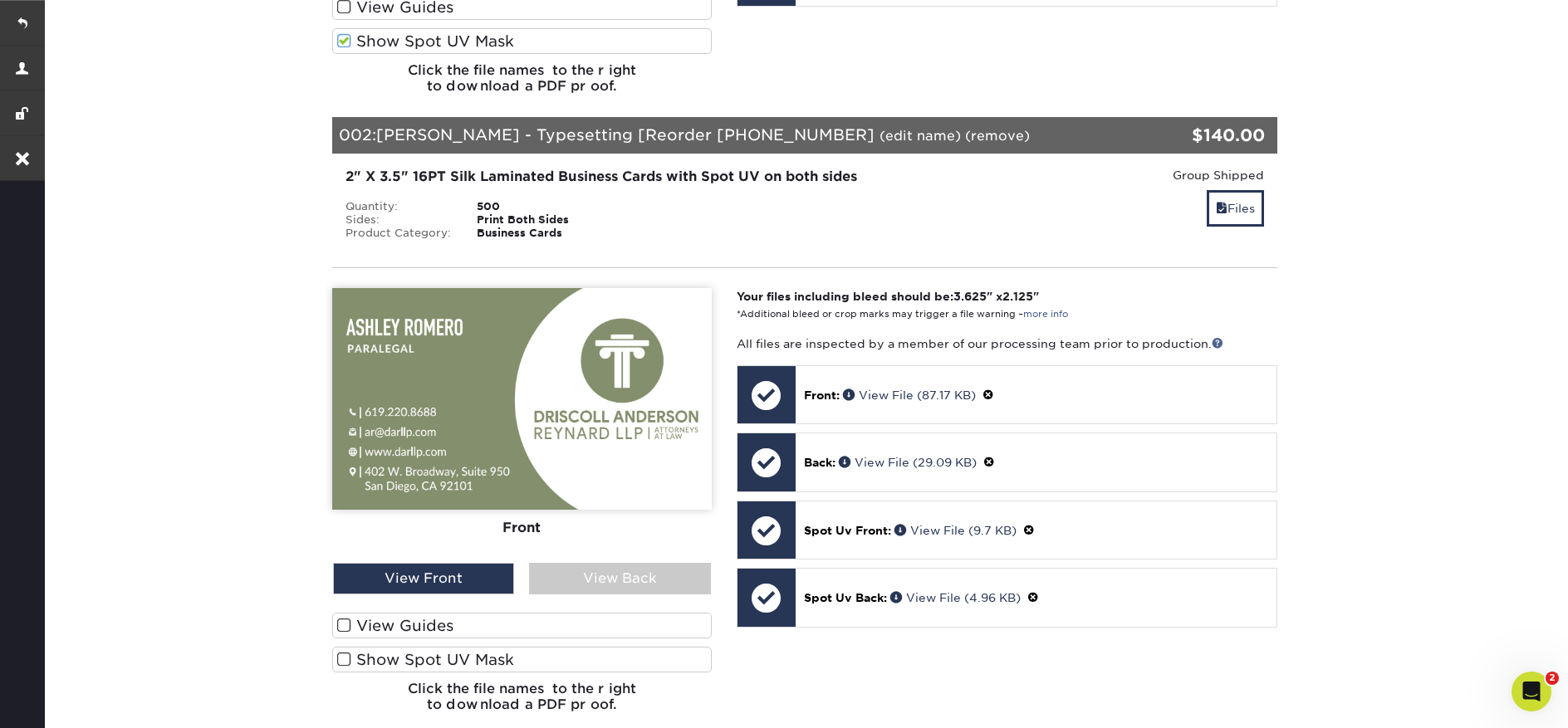
scroll to position [841, 0]
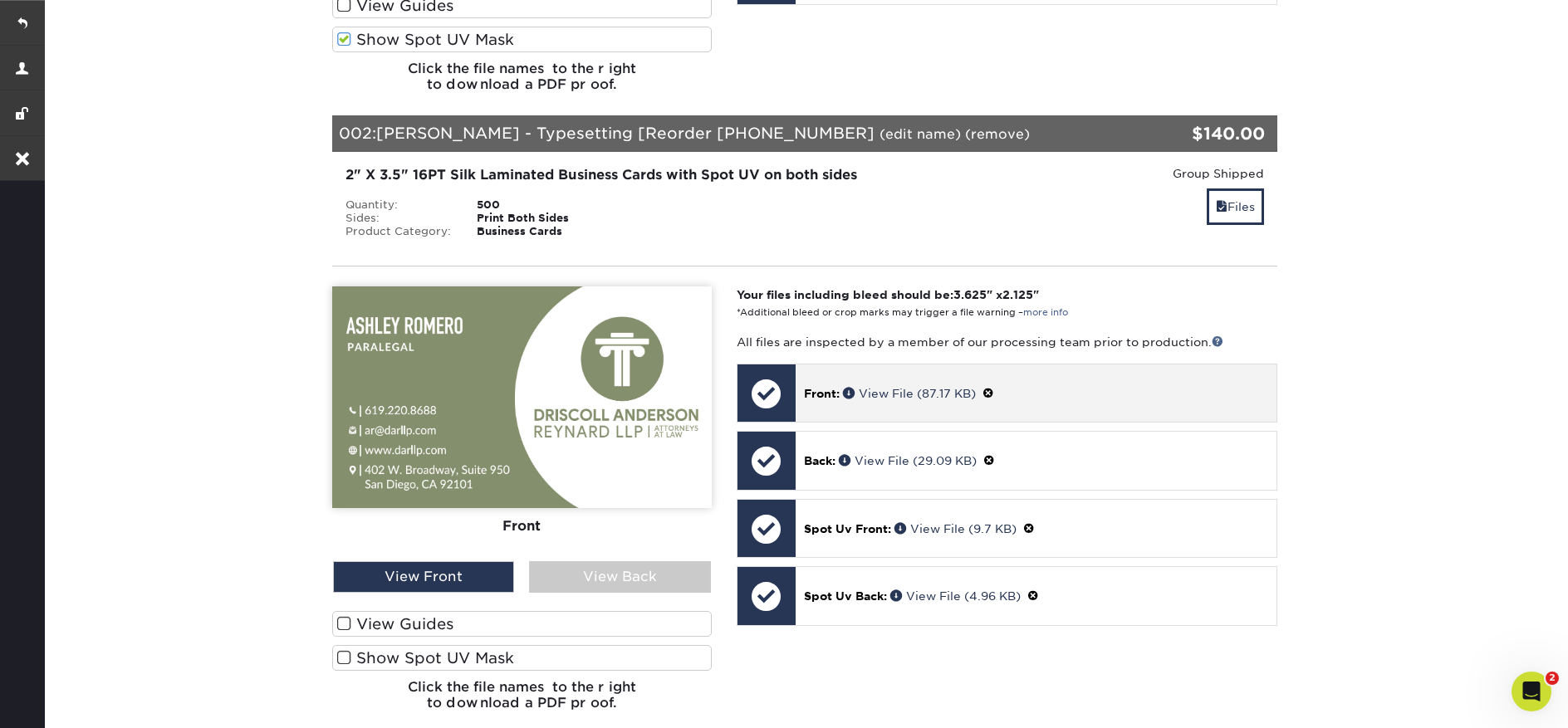
click at [994, 387] on span at bounding box center [987, 393] width 12 height 14
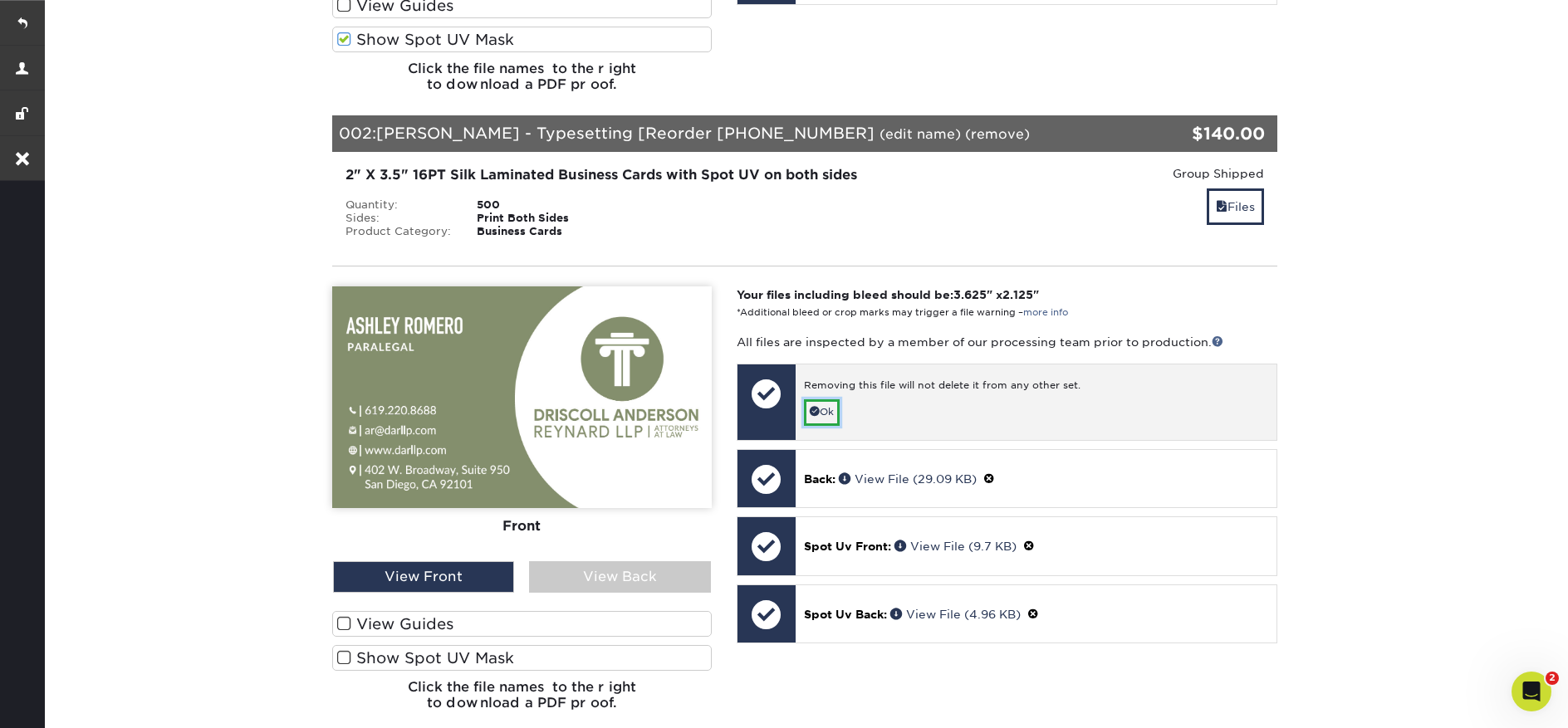
click at [829, 406] on link "Ok" at bounding box center [822, 412] width 36 height 25
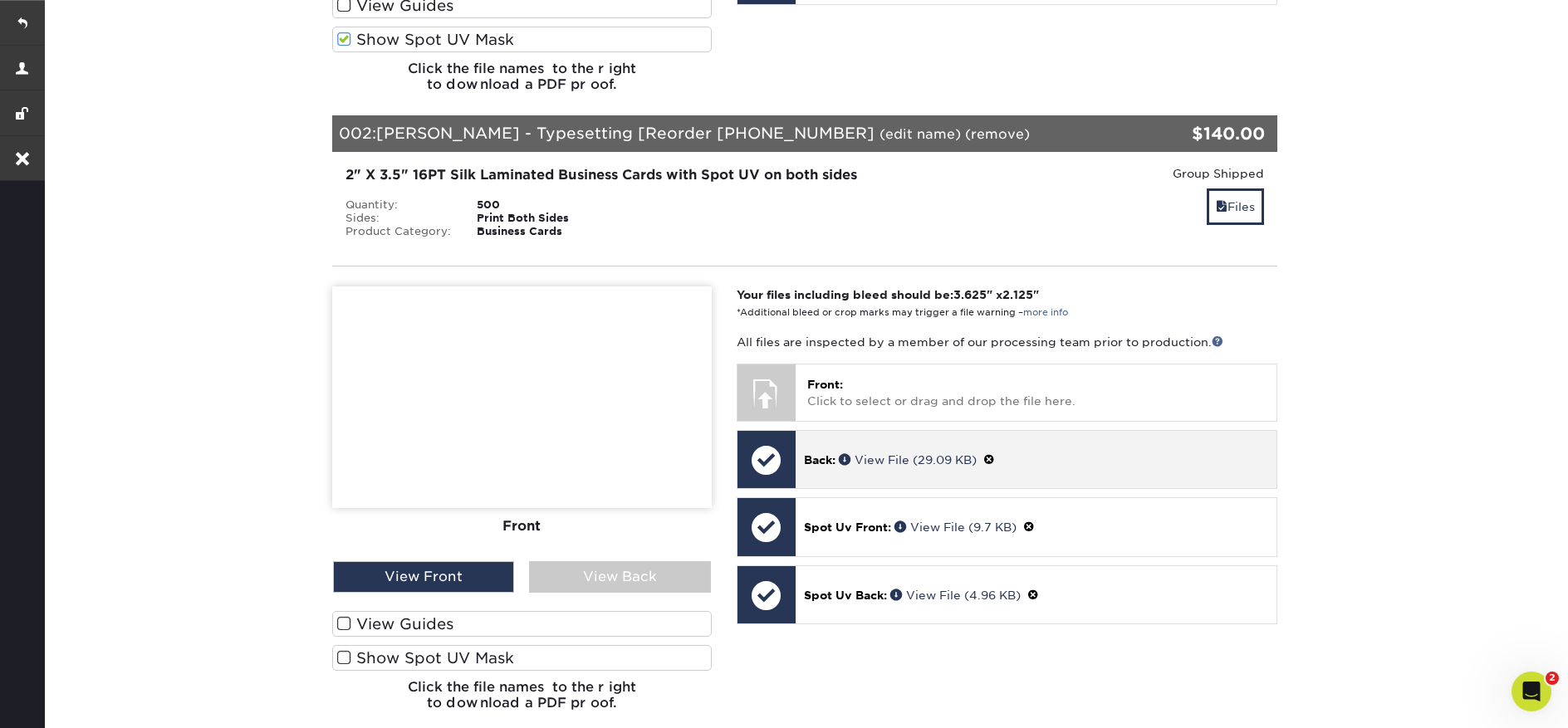
click at [994, 458] on span at bounding box center [988, 460] width 12 height 14
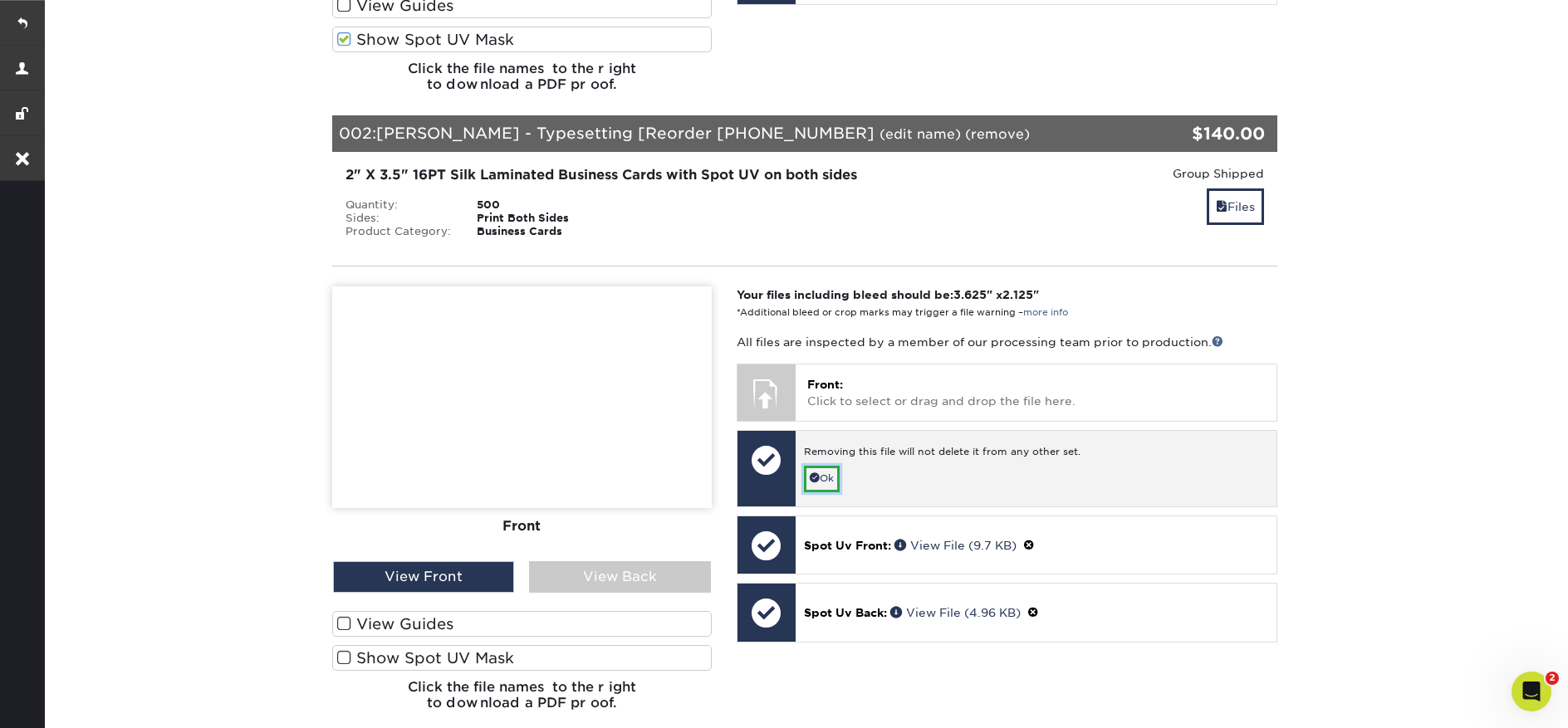
drag, startPoint x: 822, startPoint y: 471, endPoint x: 844, endPoint y: 466, distance: 22.6
click at [822, 472] on link "Ok" at bounding box center [822, 479] width 36 height 25
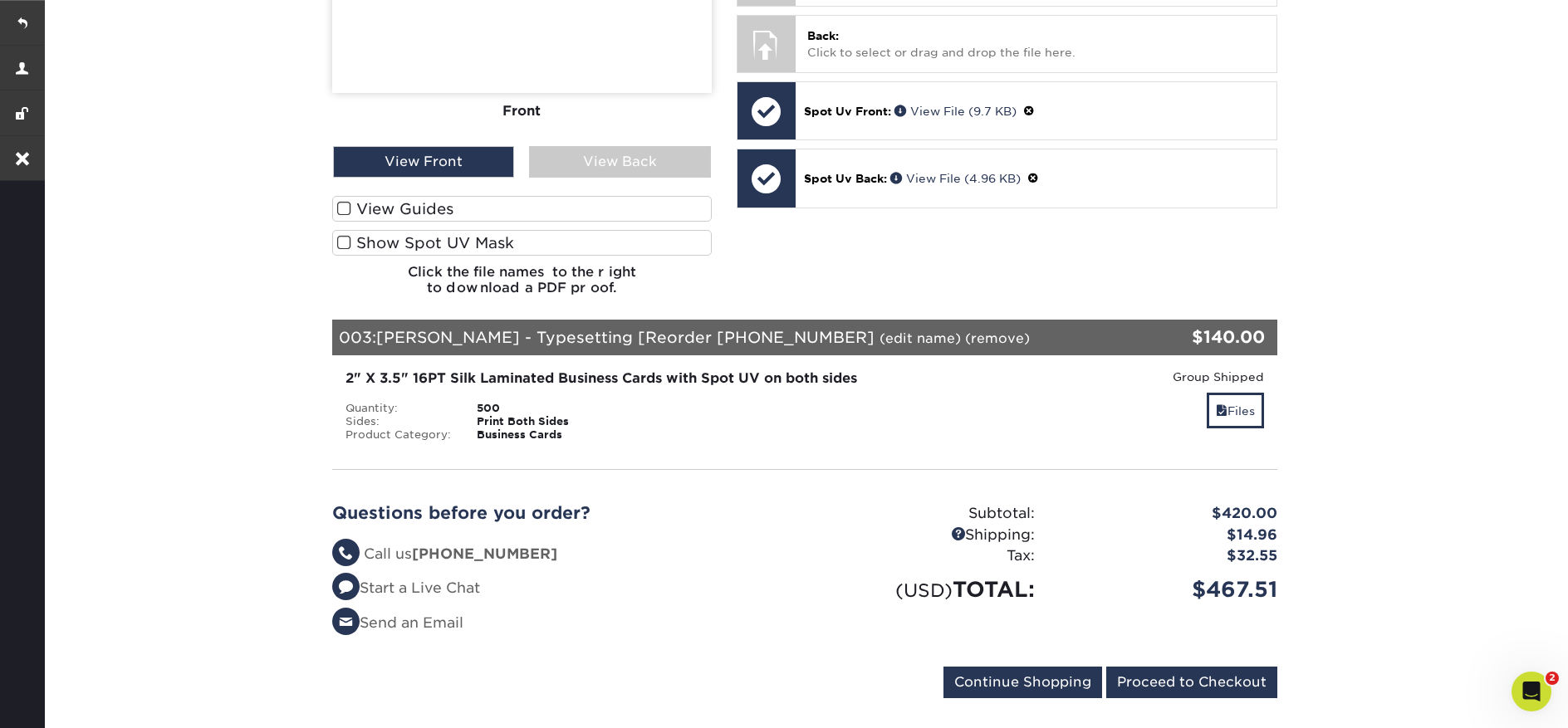
scroll to position [1496, 0]
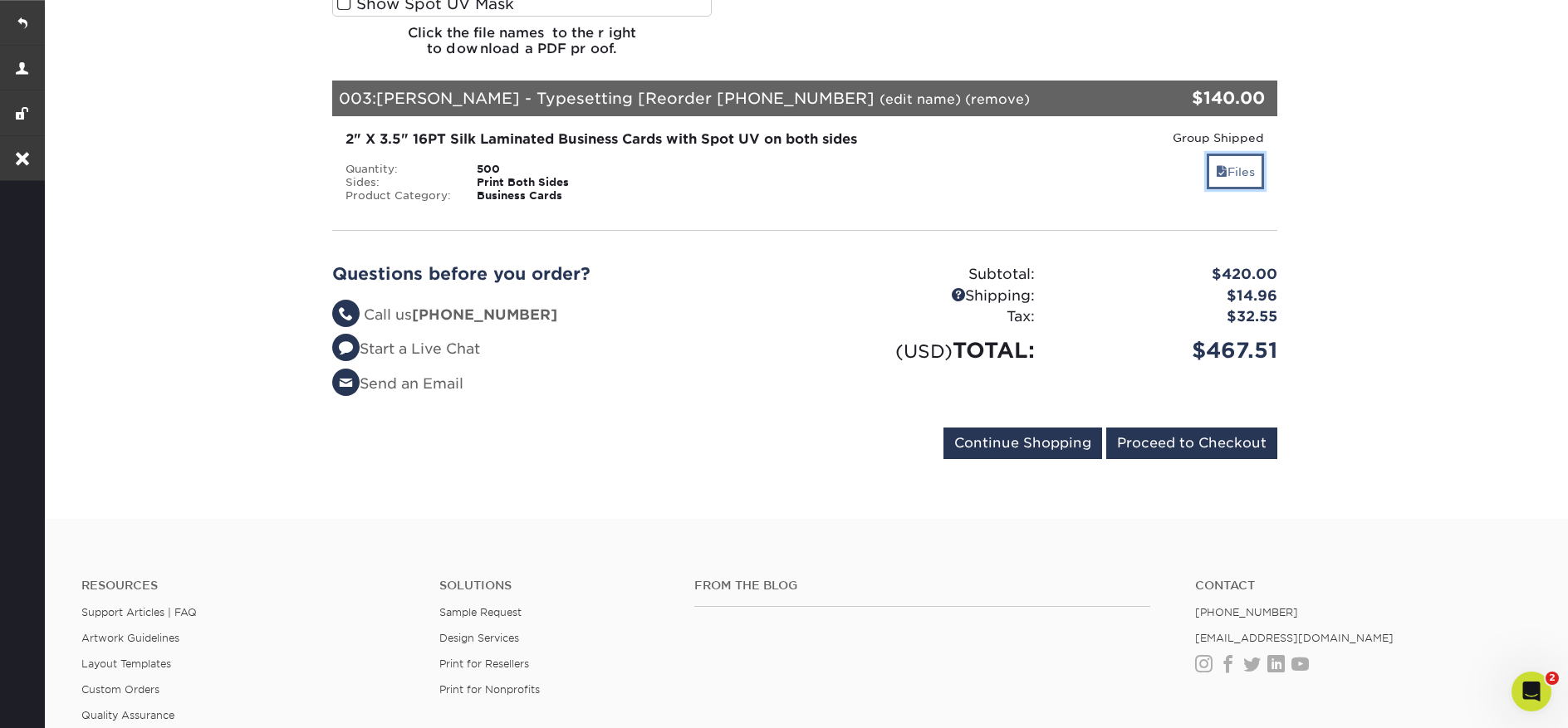
click at [1239, 182] on link "Files" at bounding box center [1235, 172] width 57 height 36
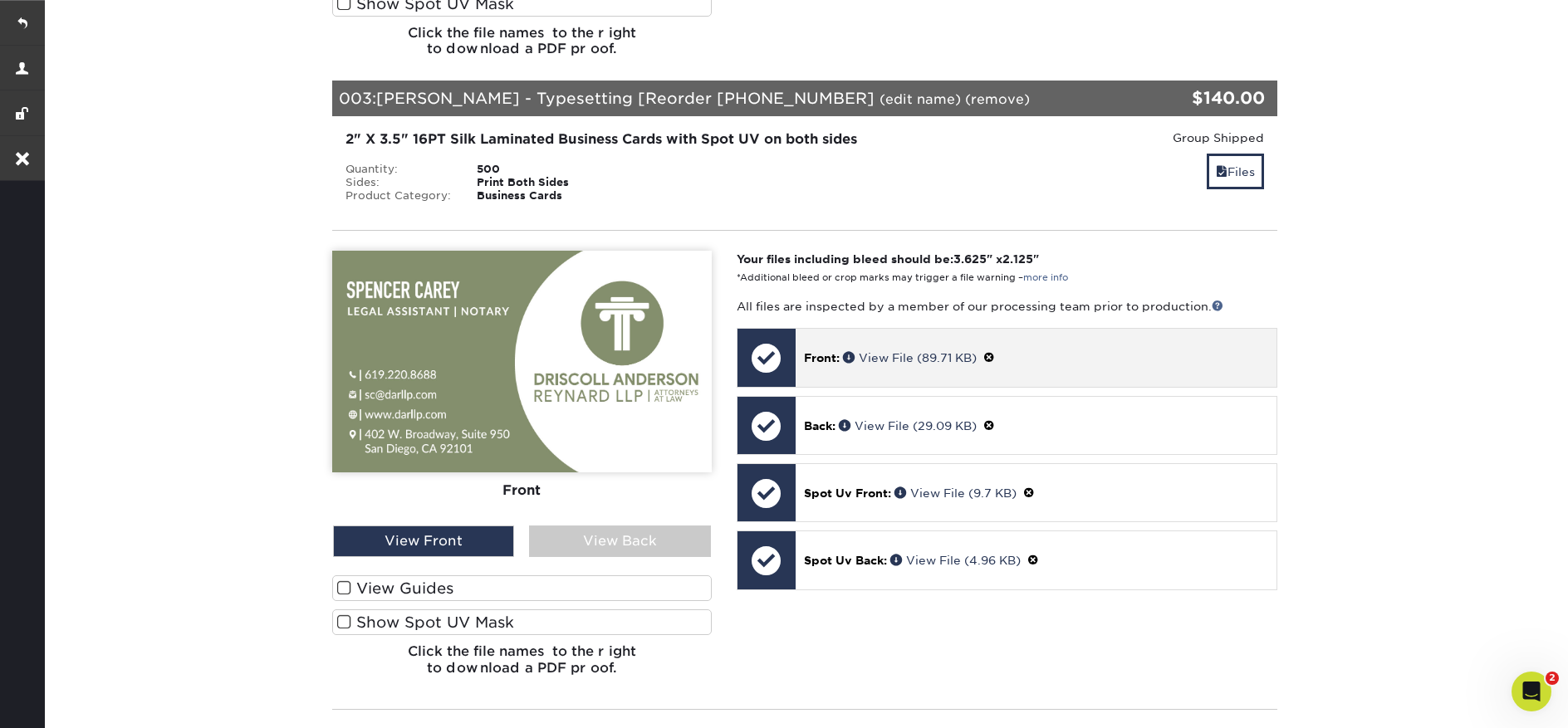
click at [994, 355] on span at bounding box center [988, 358] width 12 height 14
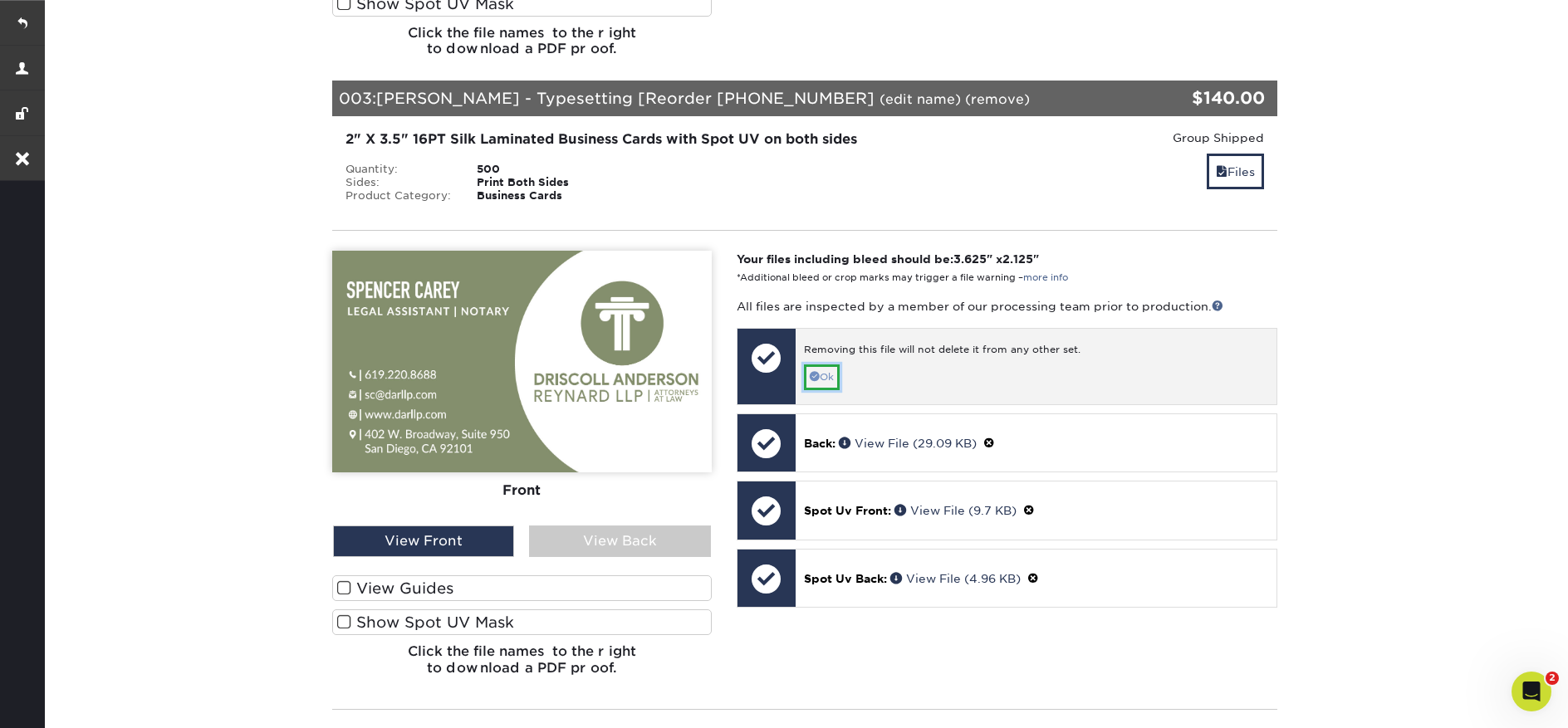
click at [808, 383] on link "Ok" at bounding box center [822, 378] width 36 height 25
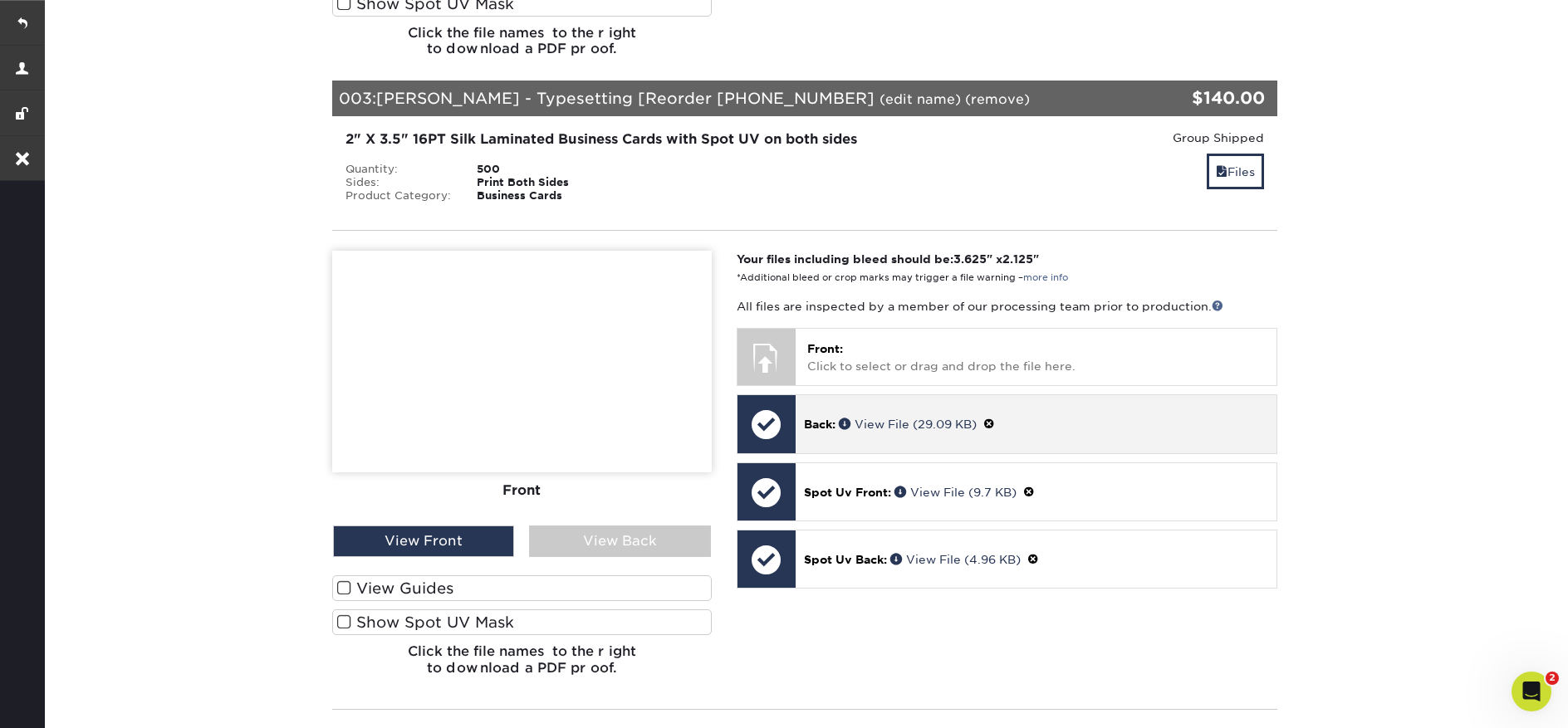
click at [994, 425] on span at bounding box center [988, 424] width 12 height 14
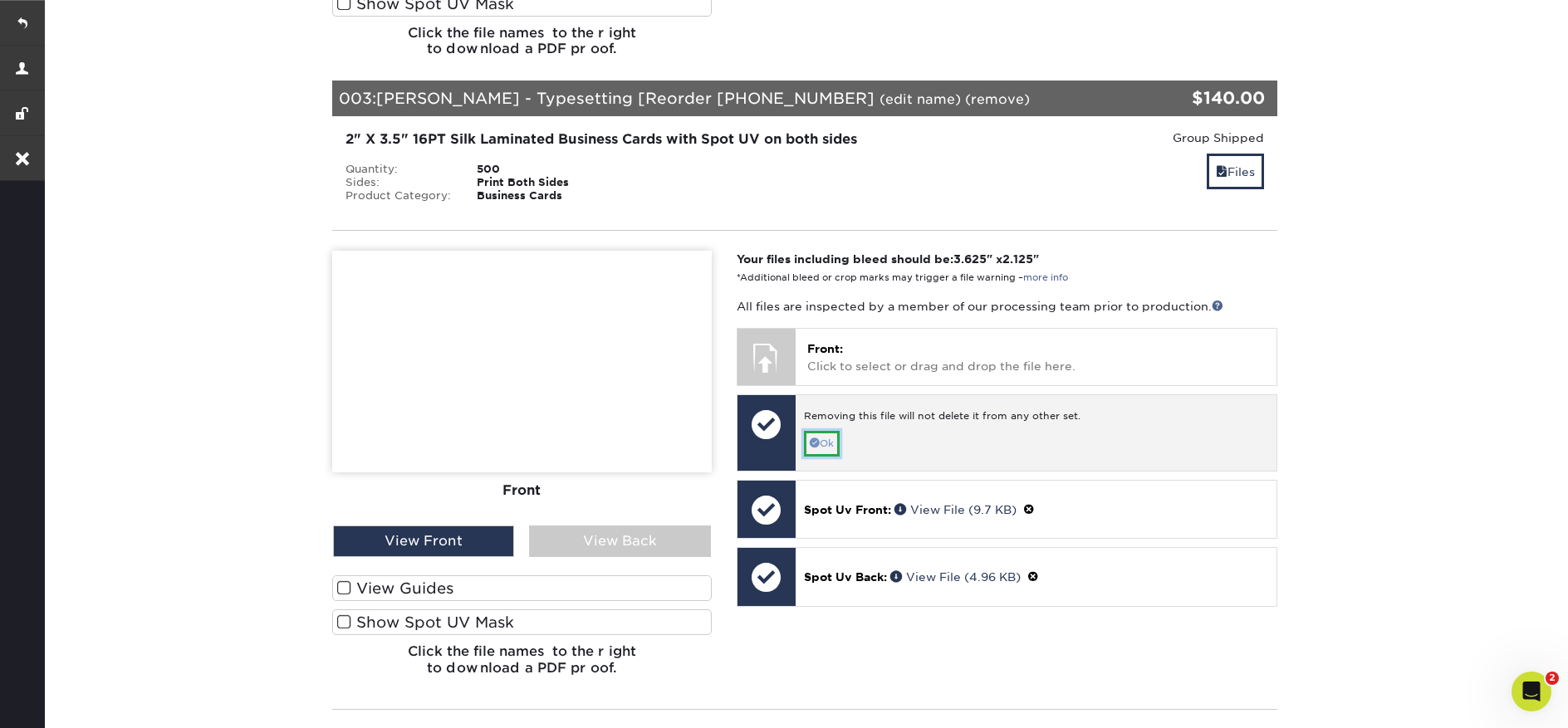
click at [818, 443] on link "Ok" at bounding box center [822, 443] width 36 height 25
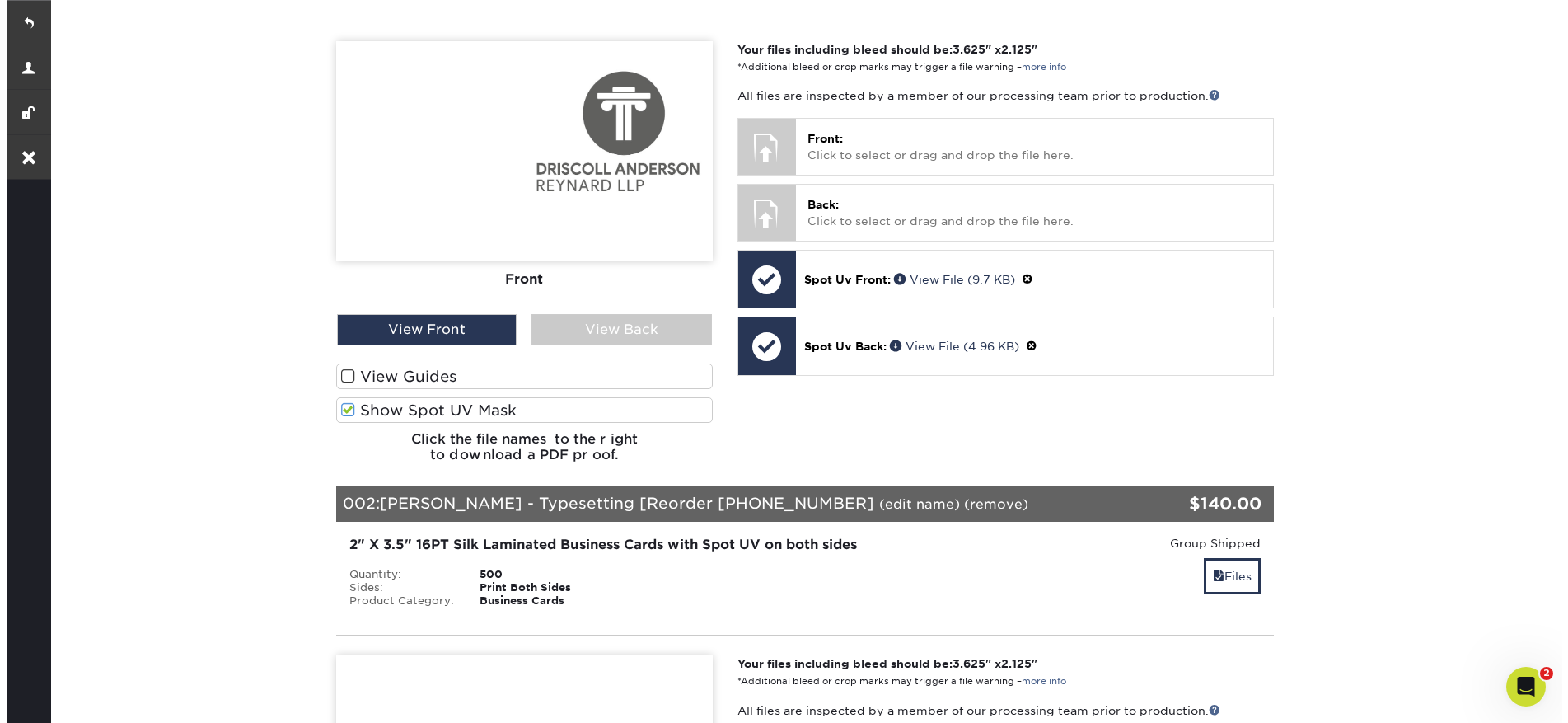
scroll to position [0, 0]
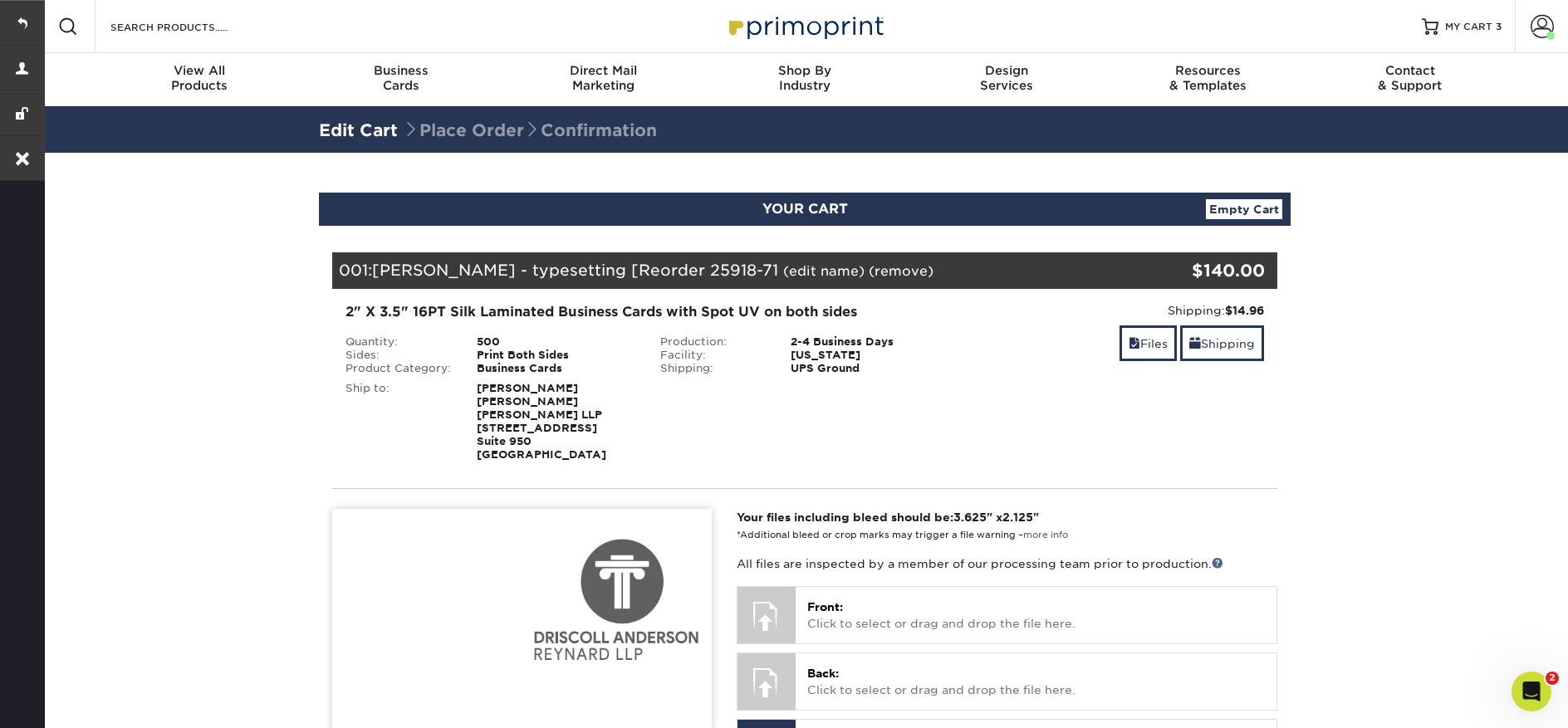
click at [825, 275] on link "(edit name)" at bounding box center [824, 270] width 81 height 15
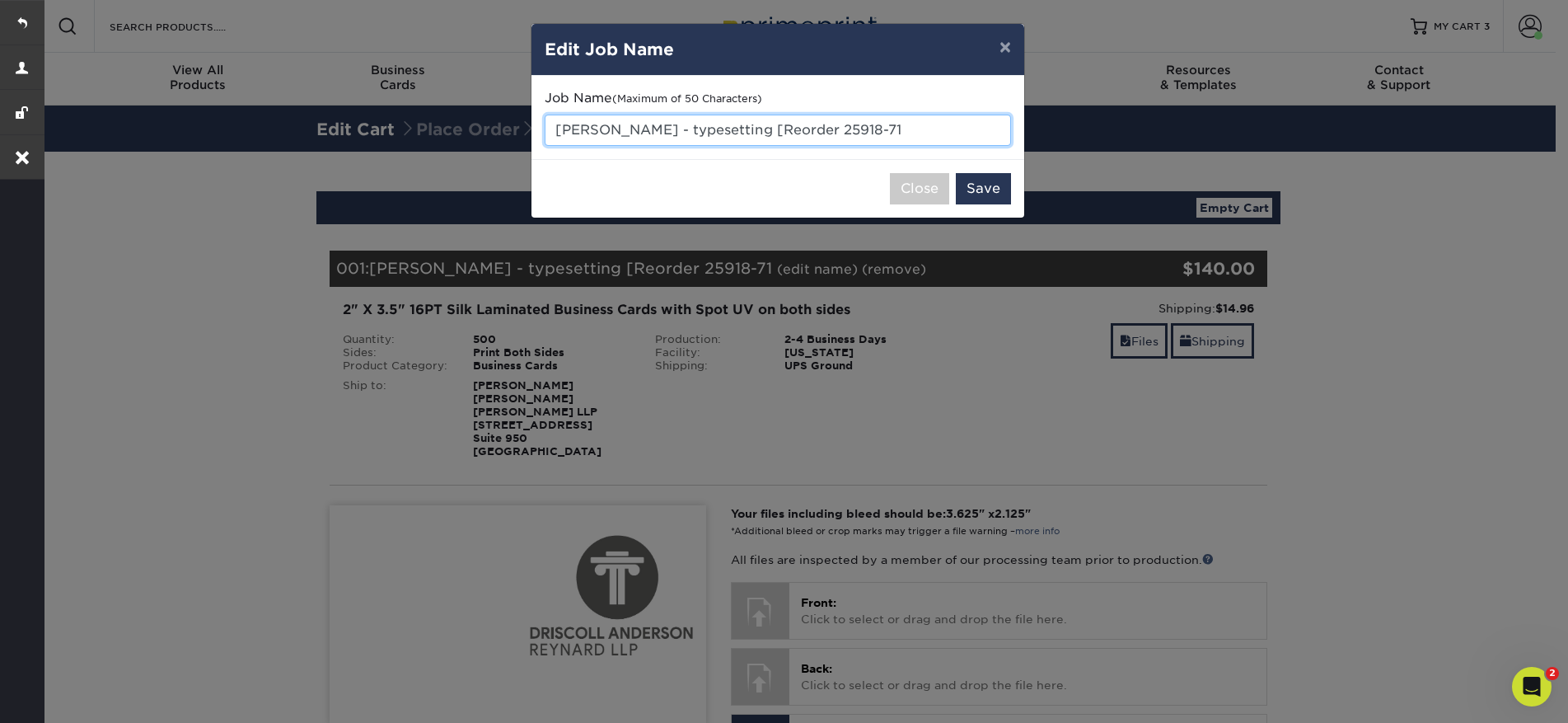
drag, startPoint x: 939, startPoint y: 132, endPoint x: 777, endPoint y: 135, distance: 162.0
click at [777, 135] on input "Stephanie Pleasant - typesetting [Reorder 25918-71" at bounding box center [778, 130] width 466 height 31
drag, startPoint x: 689, startPoint y: 130, endPoint x: 548, endPoint y: 132, distance: 141.0
click at [548, 132] on input "Stephanie Pleasant - typesetting" at bounding box center [778, 130] width 466 height 31
paste input "Cassandra Davis"
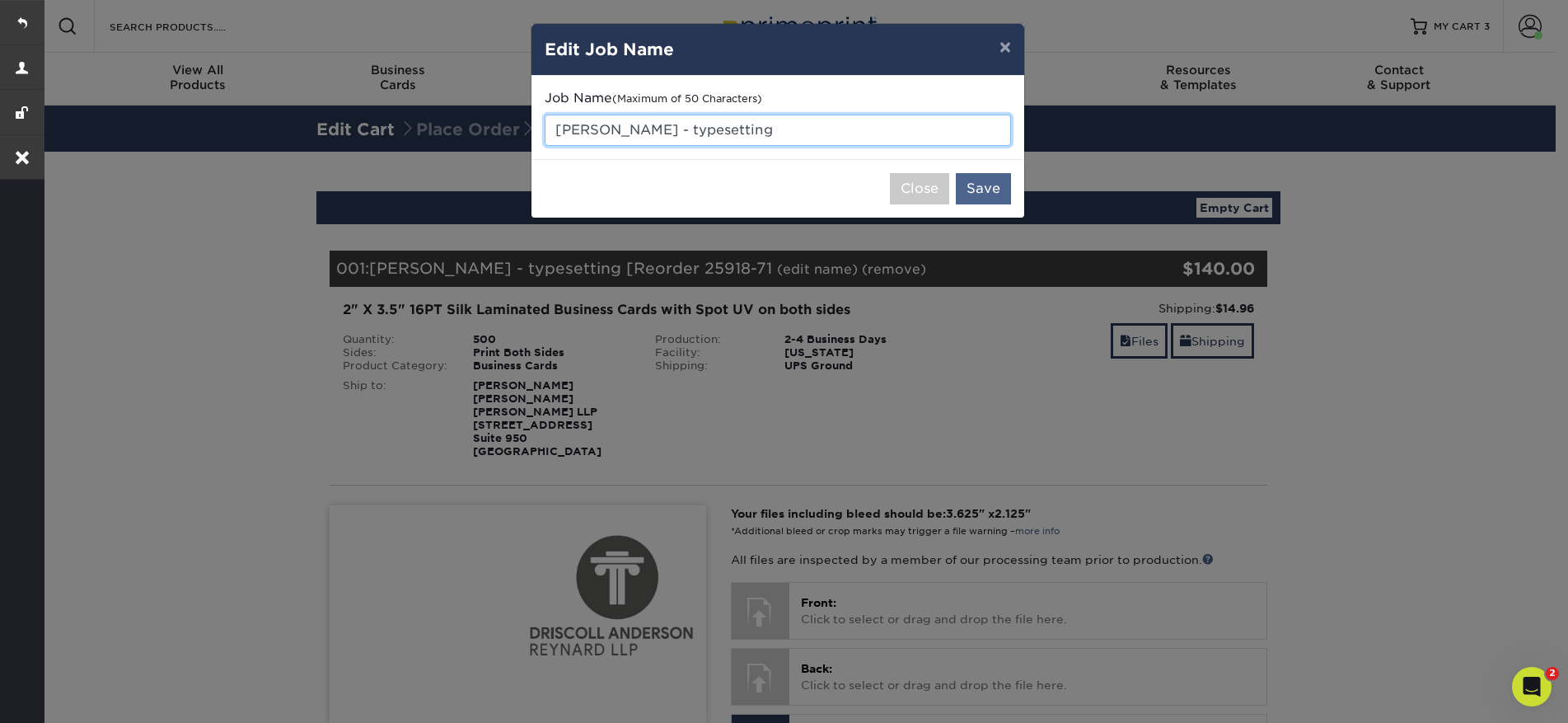
type input "[PERSON_NAME] - typesetting"
click at [975, 186] on button "Save" at bounding box center [983, 188] width 56 height 31
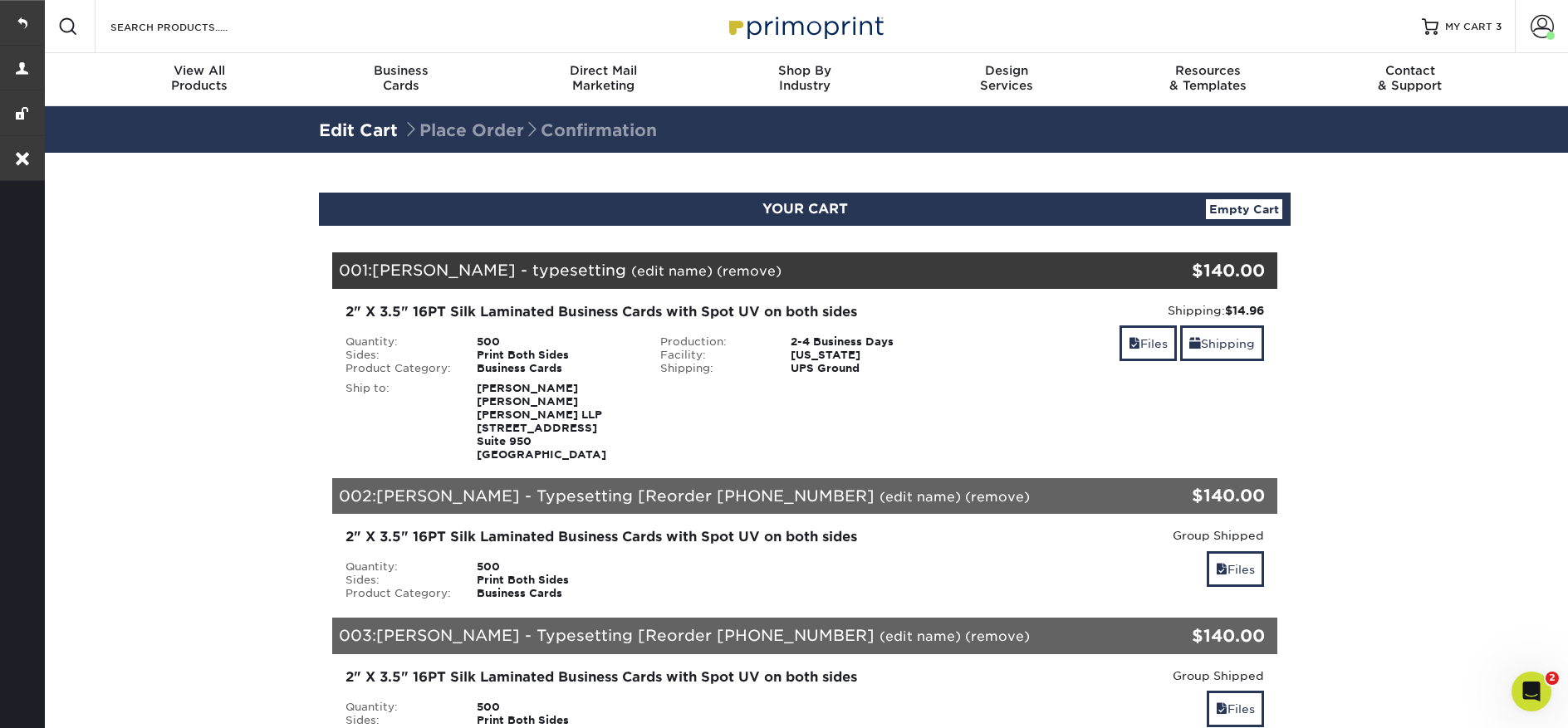
click at [879, 499] on link "(edit name)" at bounding box center [919, 496] width 81 height 15
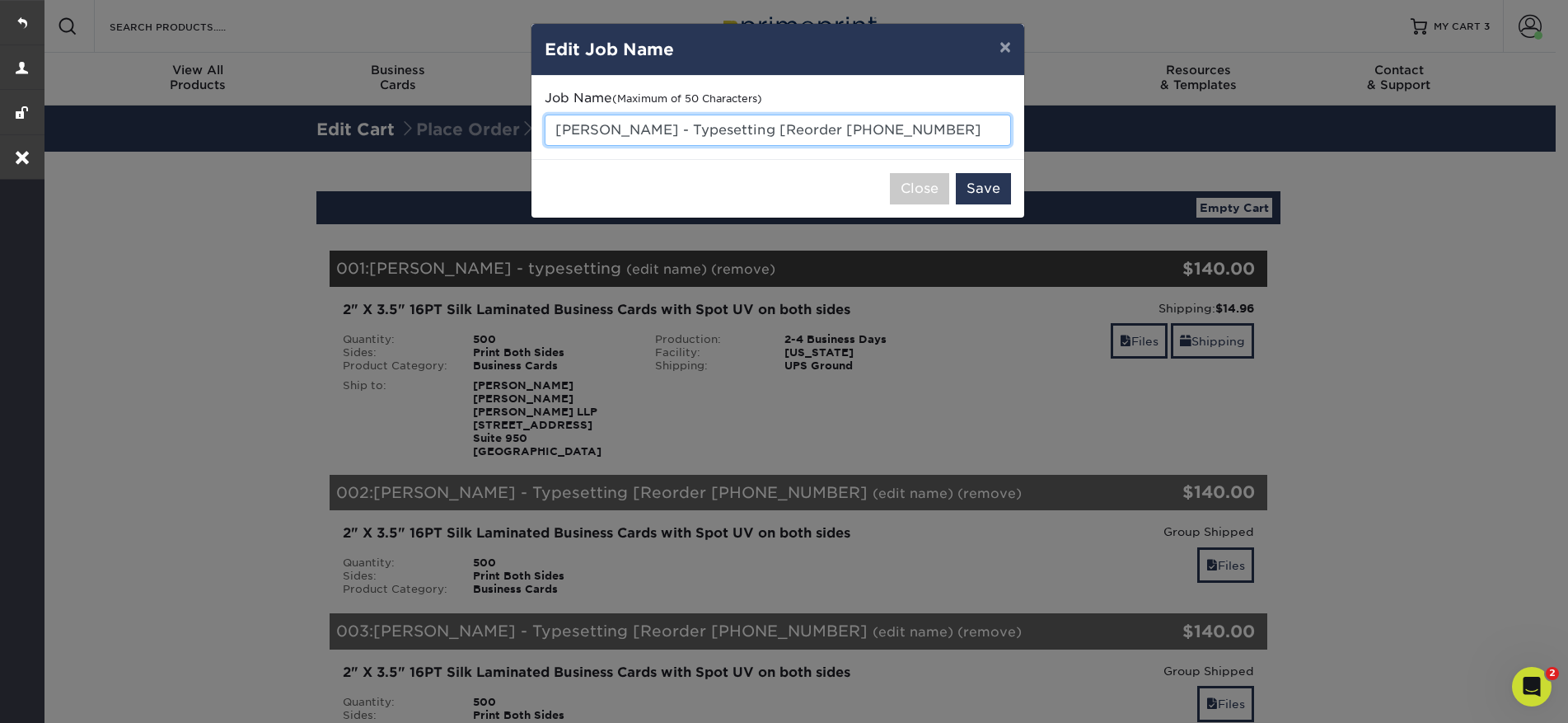
drag, startPoint x: 940, startPoint y: 135, endPoint x: 758, endPoint y: 136, distance: 182.0
click at [758, 136] on input "Ashley Romero - Typesetting [Reorder 25918-71740-0" at bounding box center [778, 130] width 466 height 31
drag, startPoint x: 658, startPoint y: 129, endPoint x: 555, endPoint y: 126, distance: 103.0
click at [555, 126] on input "Ashley Romero - Typesetting" at bounding box center [778, 130] width 466 height 31
paste input "Susan B. Phillips"
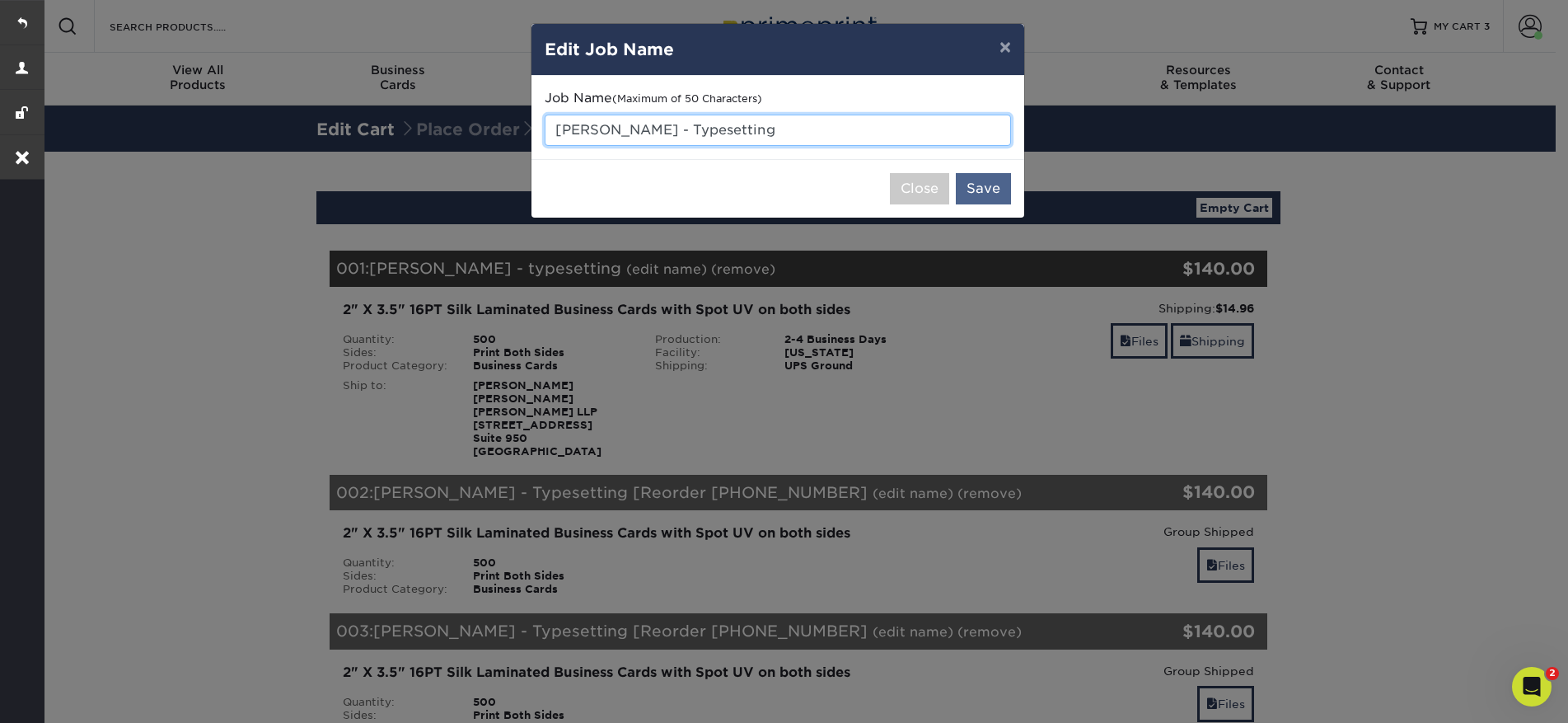
type input "[PERSON_NAME] - Typesetting"
click at [992, 191] on button "Save" at bounding box center [983, 188] width 56 height 31
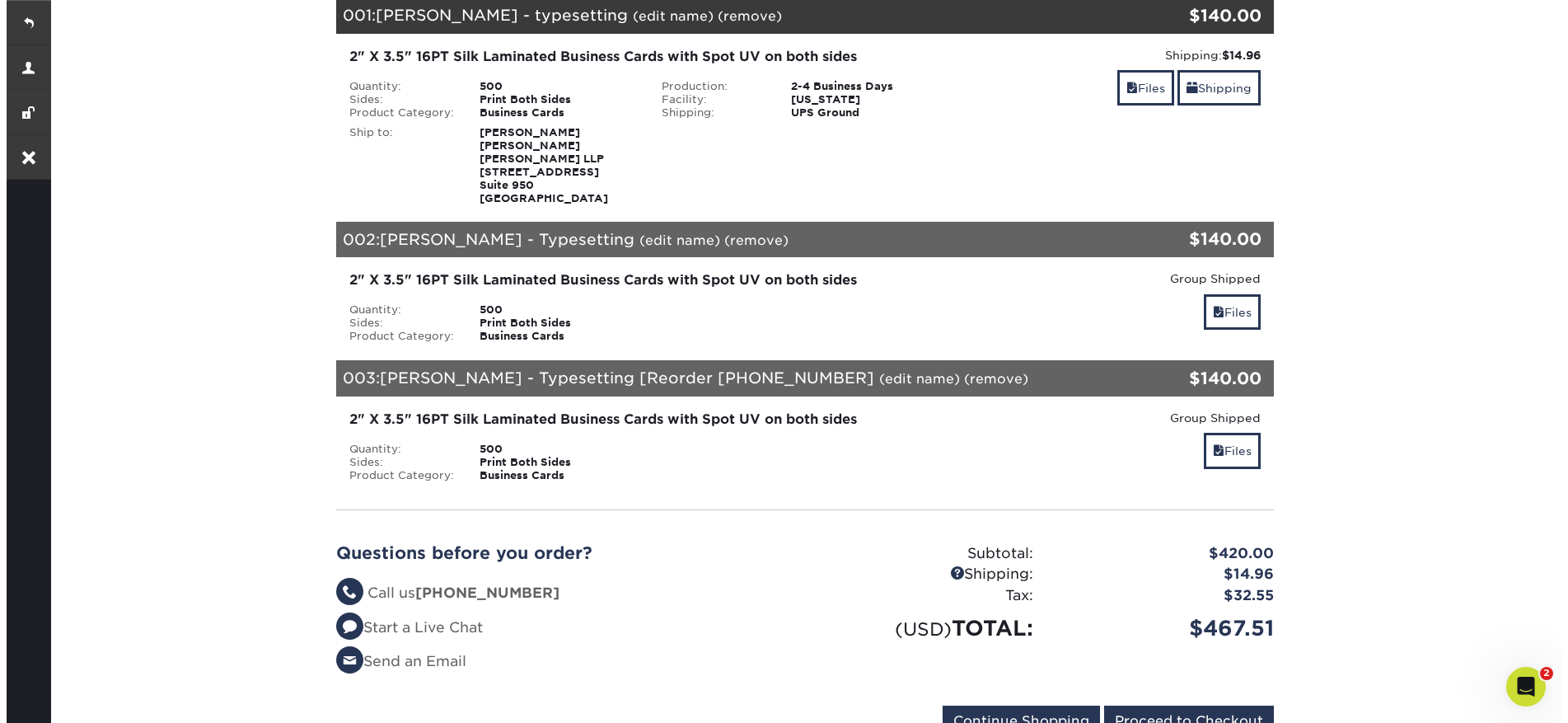
scroll to position [260, 0]
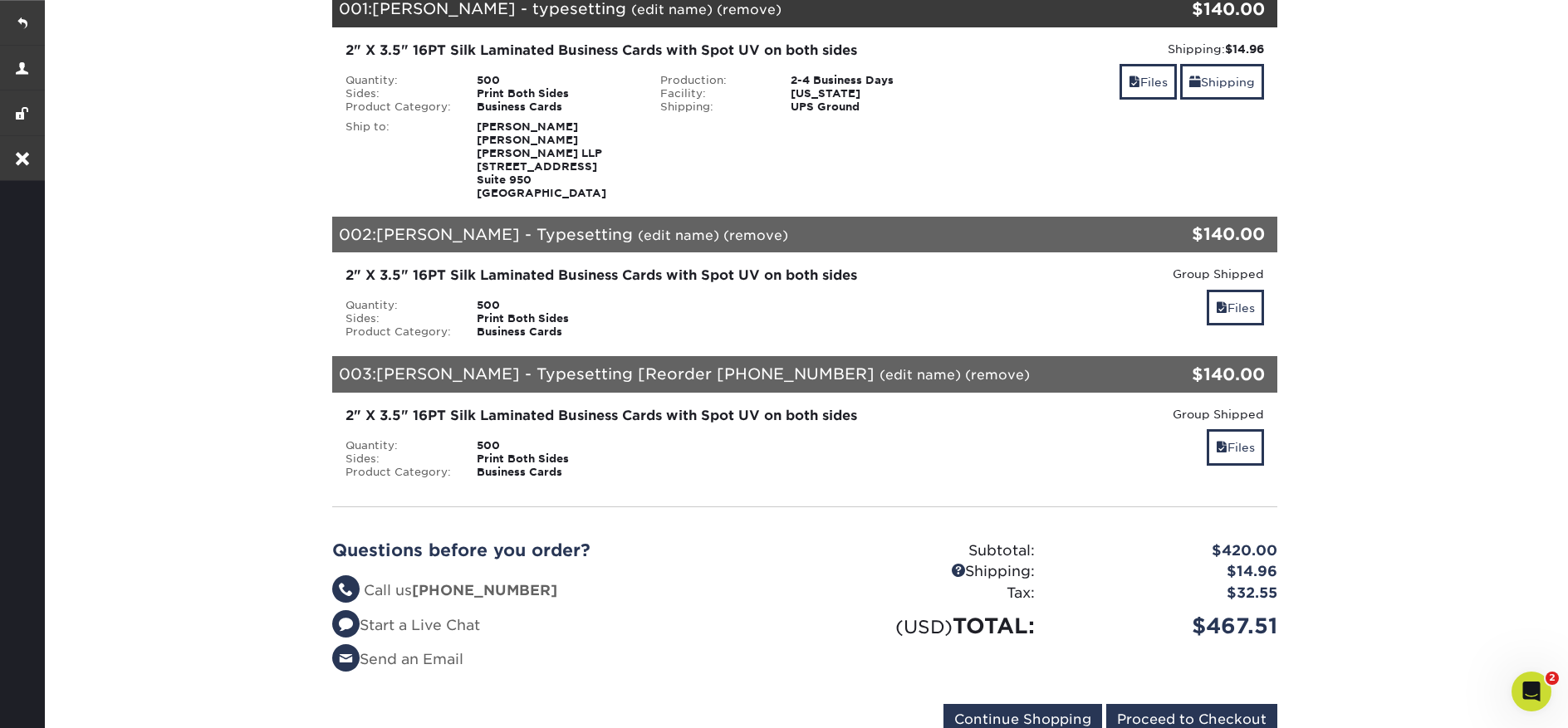
click at [879, 376] on link "(edit name)" at bounding box center [919, 374] width 81 height 15
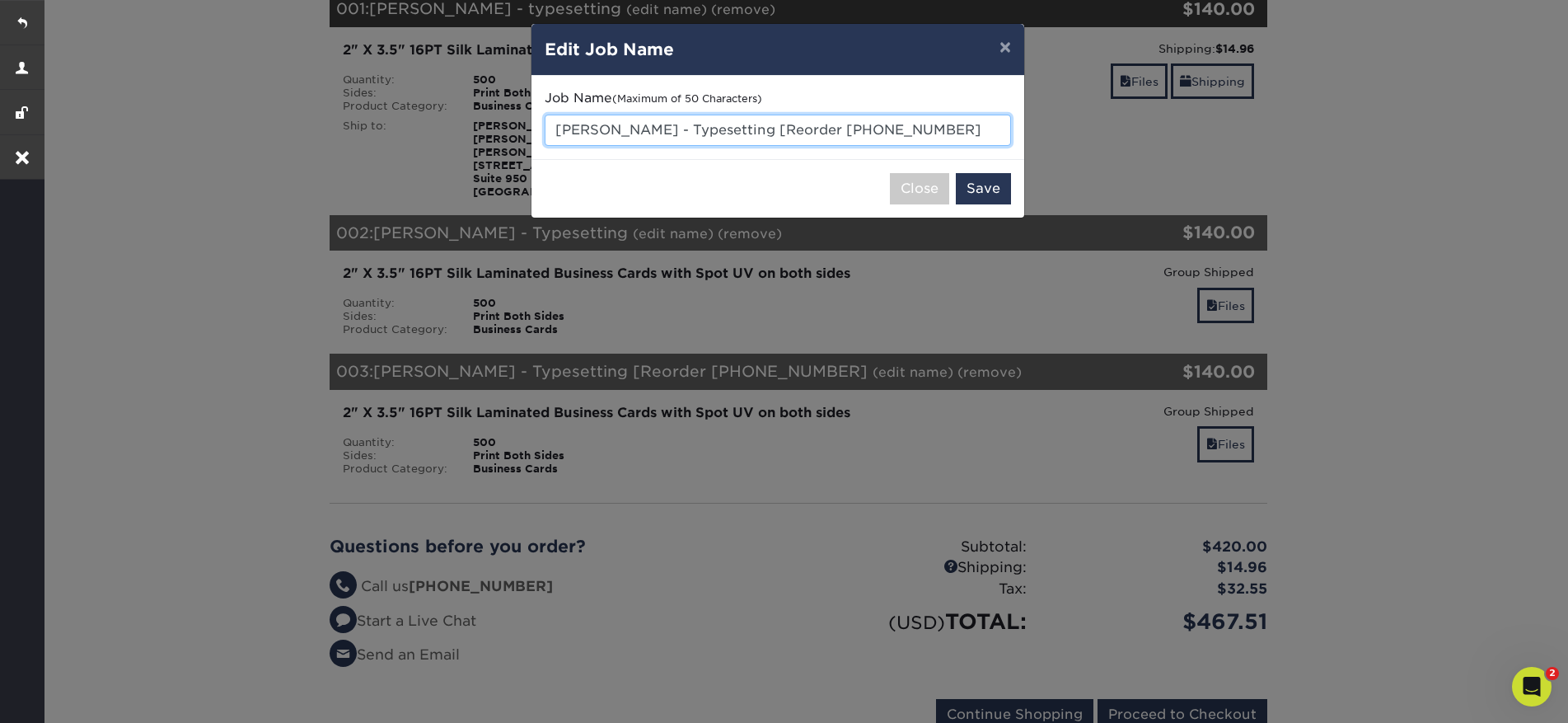
drag, startPoint x: 935, startPoint y: 131, endPoint x: 750, endPoint y: 130, distance: 185.0
click at [750, 130] on input "[PERSON_NAME] - Typesetting [Reorder [PHONE_NUMBER]" at bounding box center [778, 130] width 466 height 31
type input "[PERSON_NAME] - Typesetting"
drag, startPoint x: 659, startPoint y: 133, endPoint x: 525, endPoint y: 129, distance: 134.1
click at [525, 129] on div "× Edit Job Name Job Name (Maximum of 50 Characters) [PERSON_NAME] - Typesetting…" at bounding box center [784, 362] width 1568 height 723
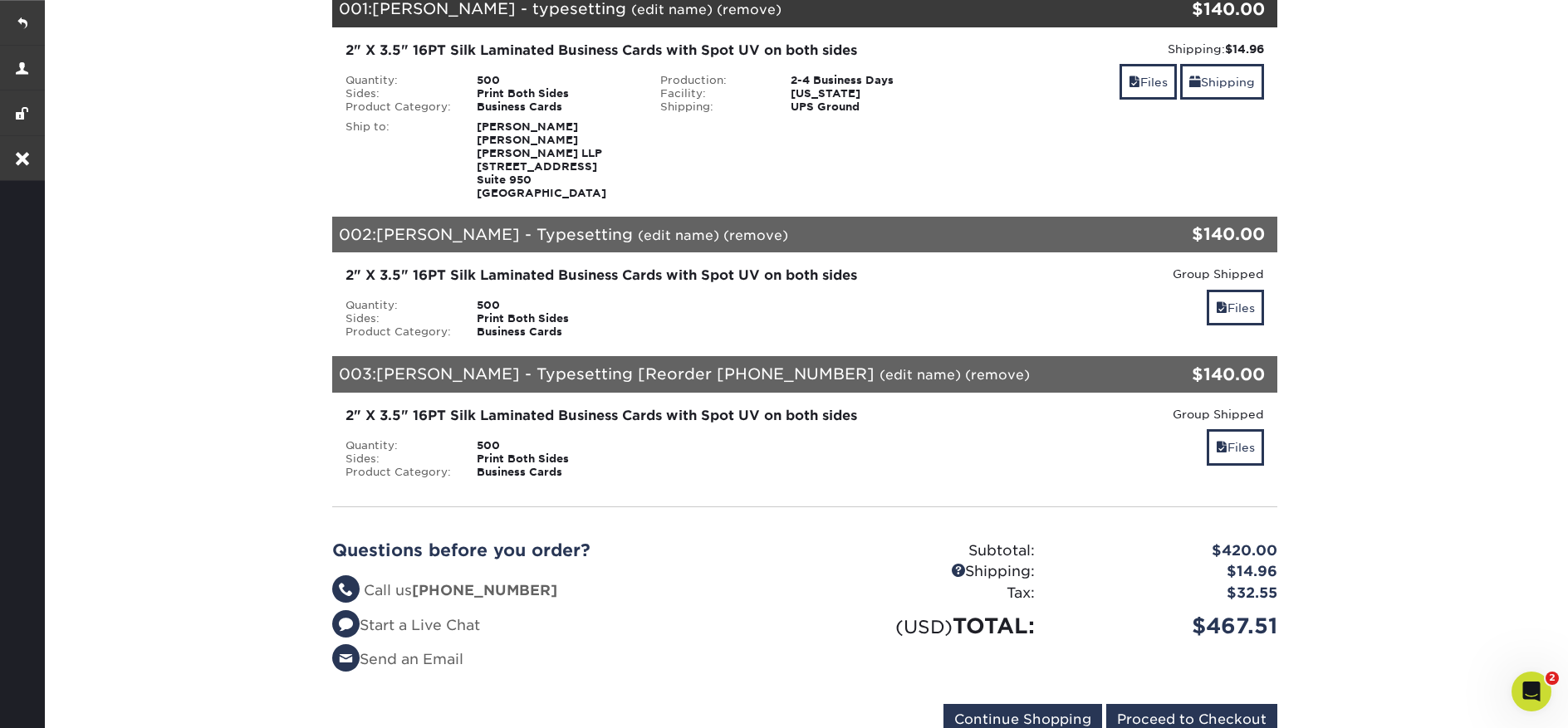
click at [879, 378] on link "(edit name)" at bounding box center [919, 374] width 81 height 15
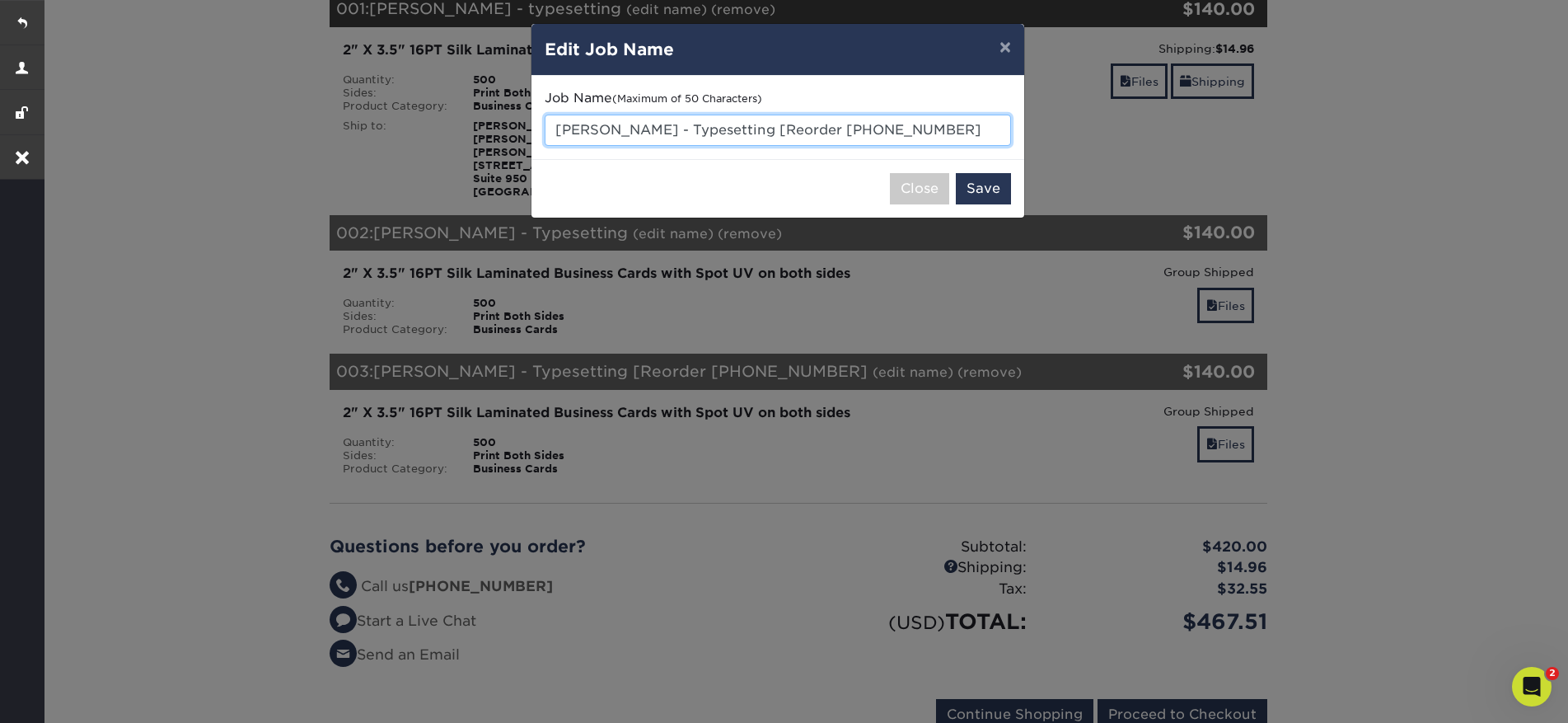
drag, startPoint x: 948, startPoint y: 129, endPoint x: 753, endPoint y: 131, distance: 195.0
click at [753, 131] on input "Spencer Carey - Typesetting [Reorder 25918-71740-0" at bounding box center [778, 130] width 466 height 31
drag, startPoint x: 655, startPoint y: 133, endPoint x: 556, endPoint y: 127, distance: 99.2
click at [556, 127] on input "Spencer Carey - Typesetting" at bounding box center [778, 130] width 466 height 31
type input "Generic cards - Typesetting"
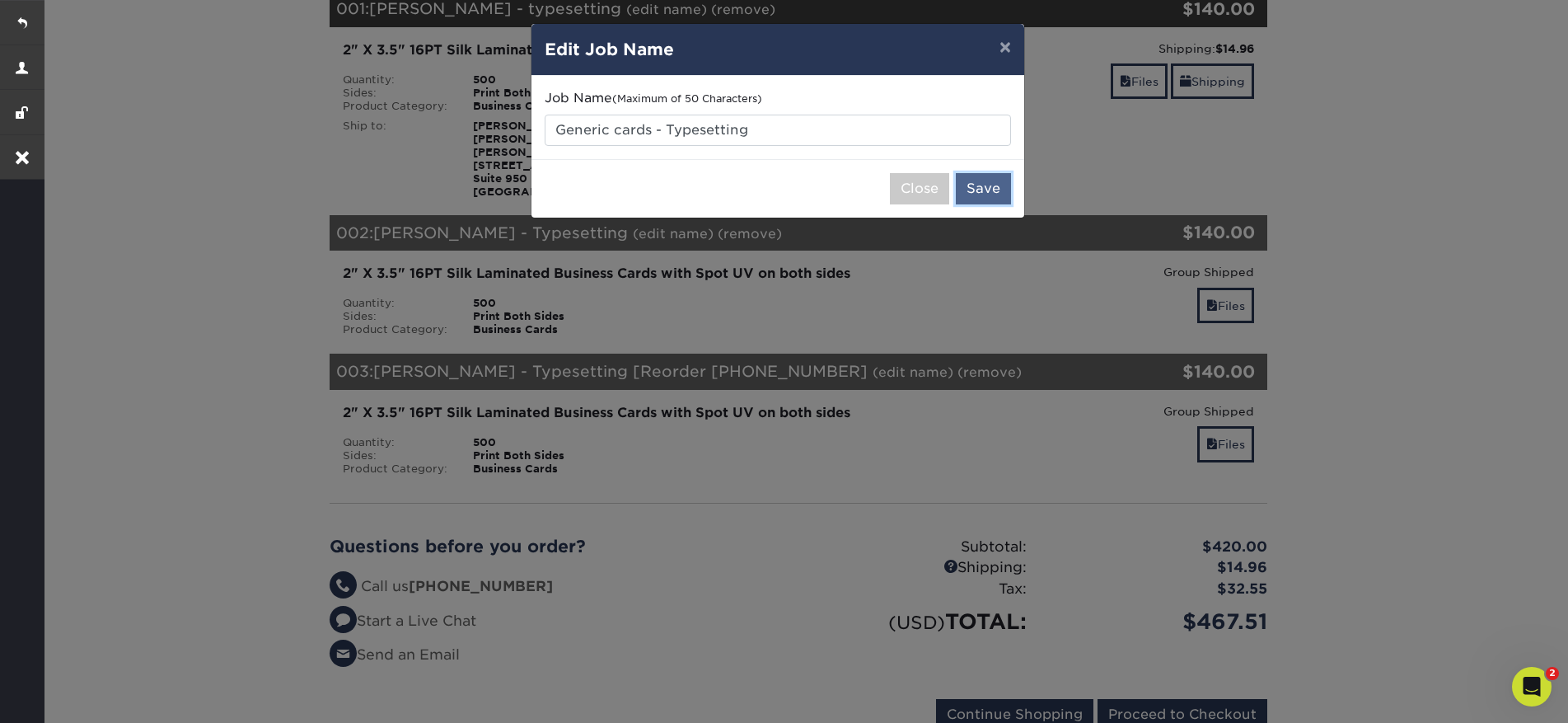
click at [993, 185] on button "Save" at bounding box center [983, 188] width 56 height 31
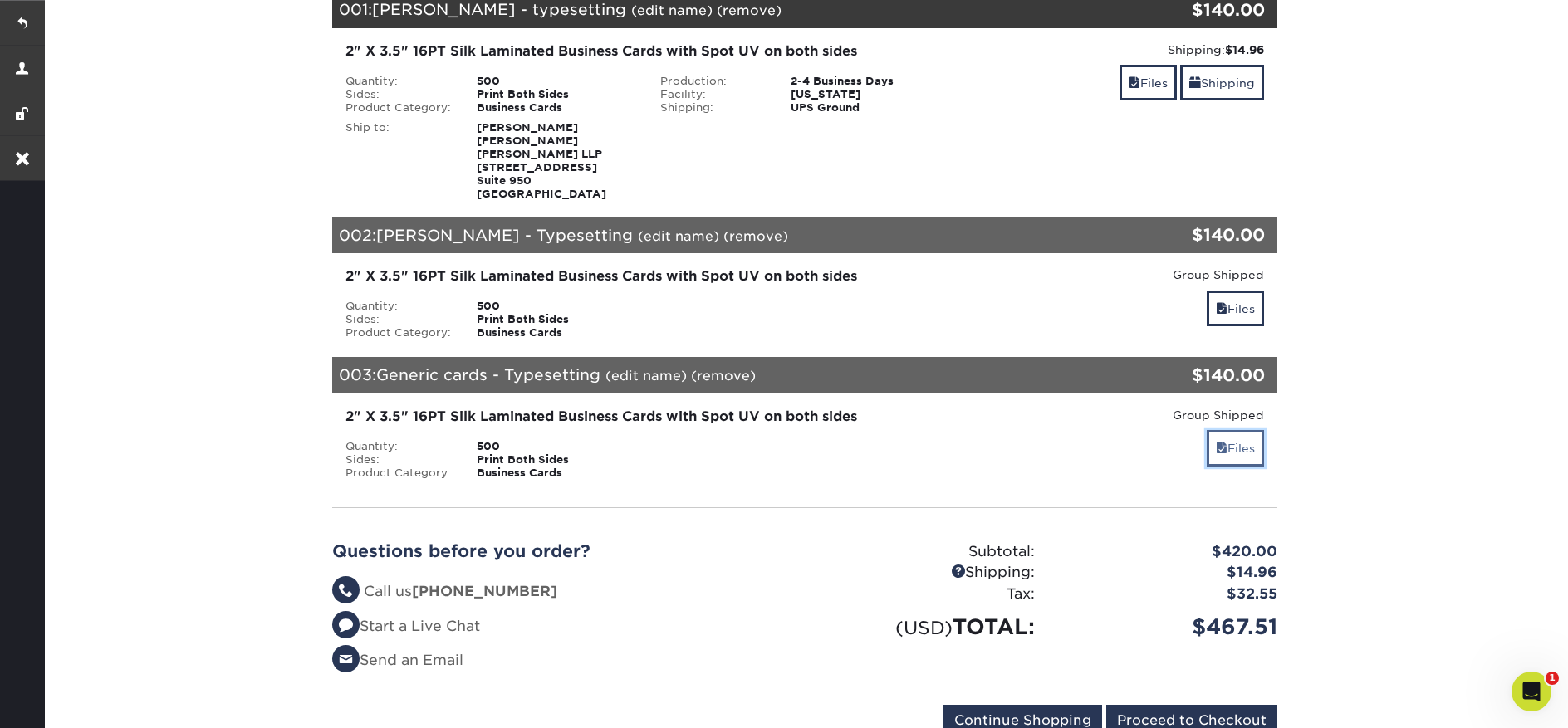
click at [1226, 445] on link "Files" at bounding box center [1235, 448] width 57 height 36
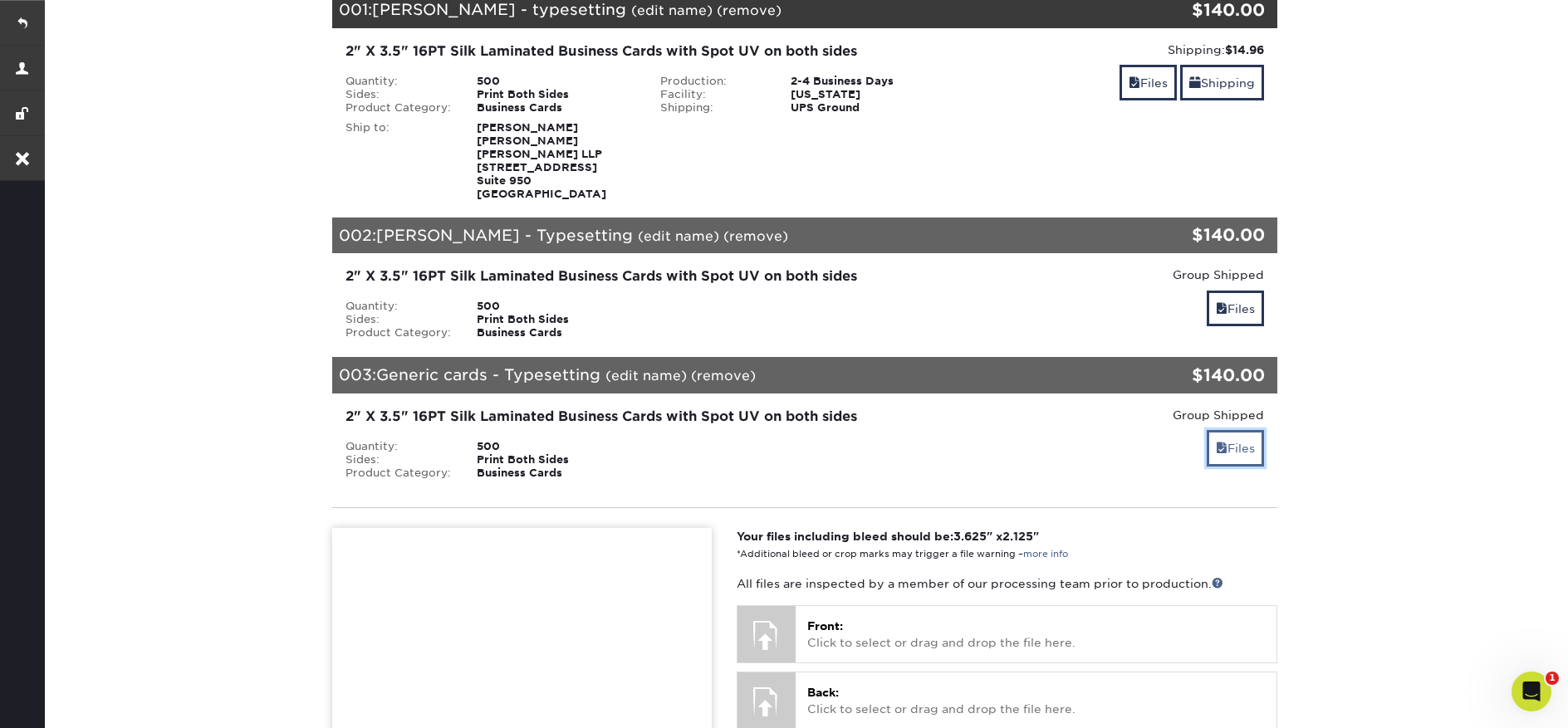
click at [1226, 444] on link "Files" at bounding box center [1235, 448] width 57 height 36
